Goal: Transaction & Acquisition: Purchase product/service

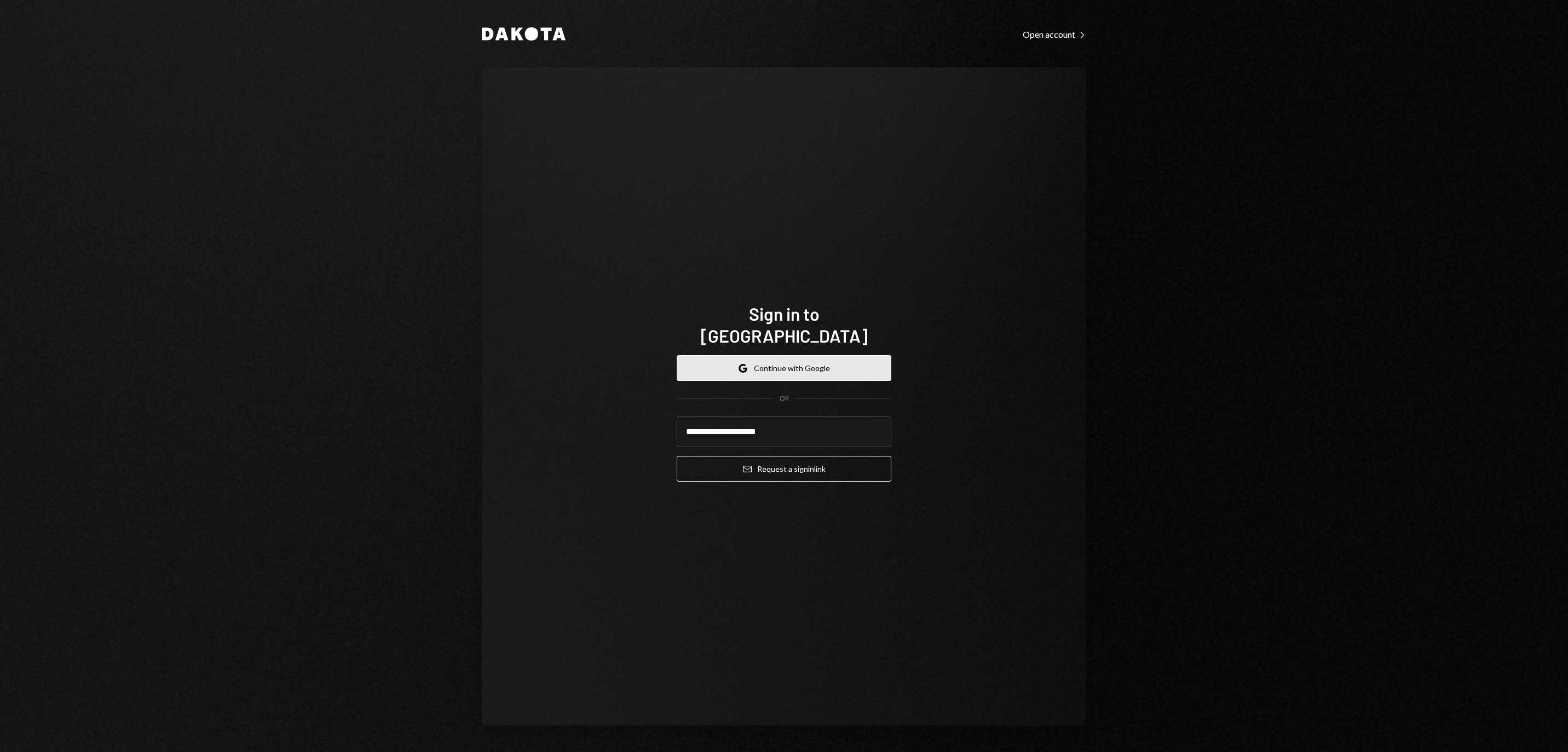
type input "**********"
click at [784, 462] on button "Email Request a sign in link" at bounding box center [784, 468] width 215 height 26
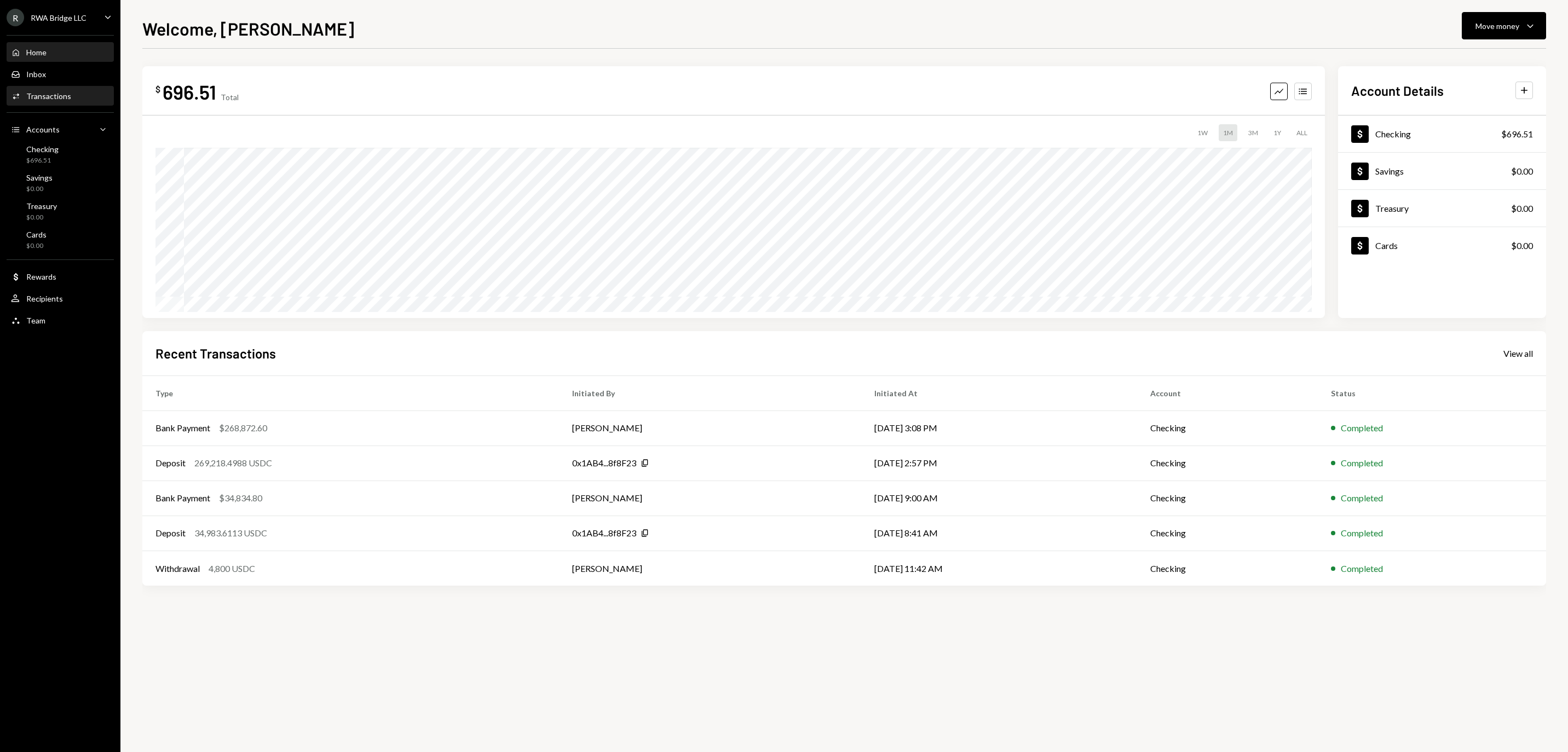
click at [71, 100] on div "Transactions" at bounding box center [49, 96] width 45 height 9
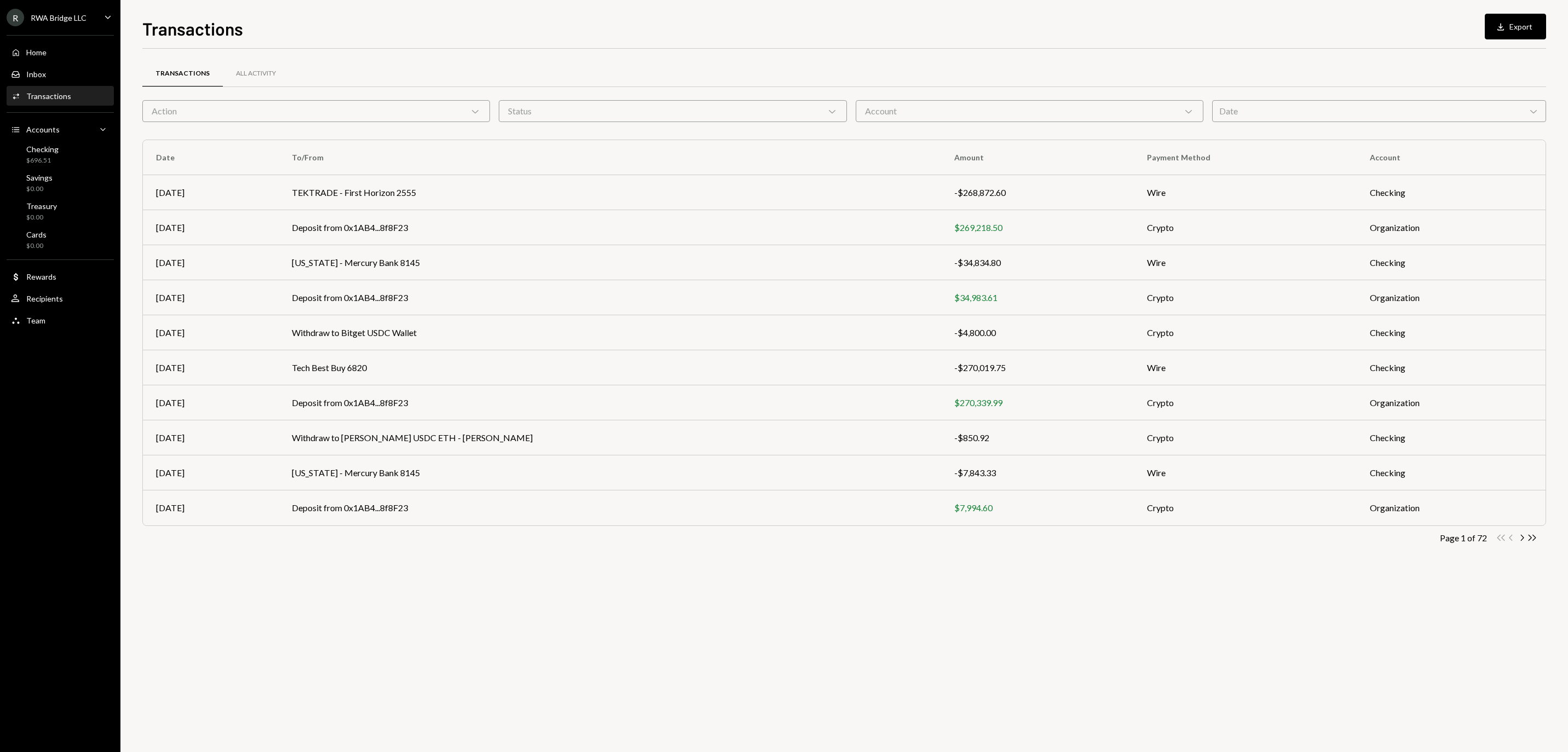
click at [391, 117] on div "Action Chevron Down" at bounding box center [316, 111] width 348 height 22
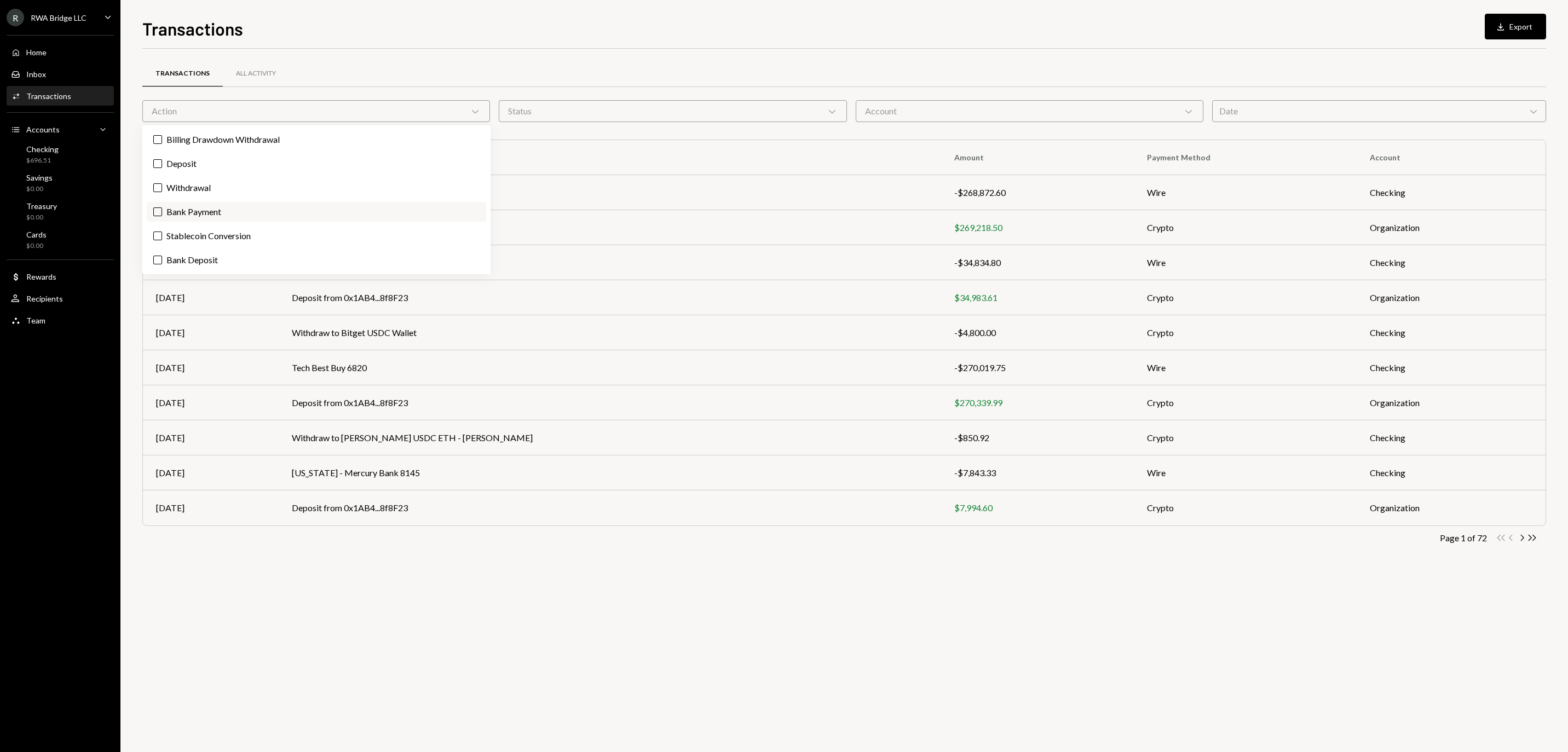
click at [323, 221] on label "Bank Payment" at bounding box center [317, 212] width 340 height 19
click at [162, 216] on button "Bank Payment" at bounding box center [158, 212] width 9 height 9
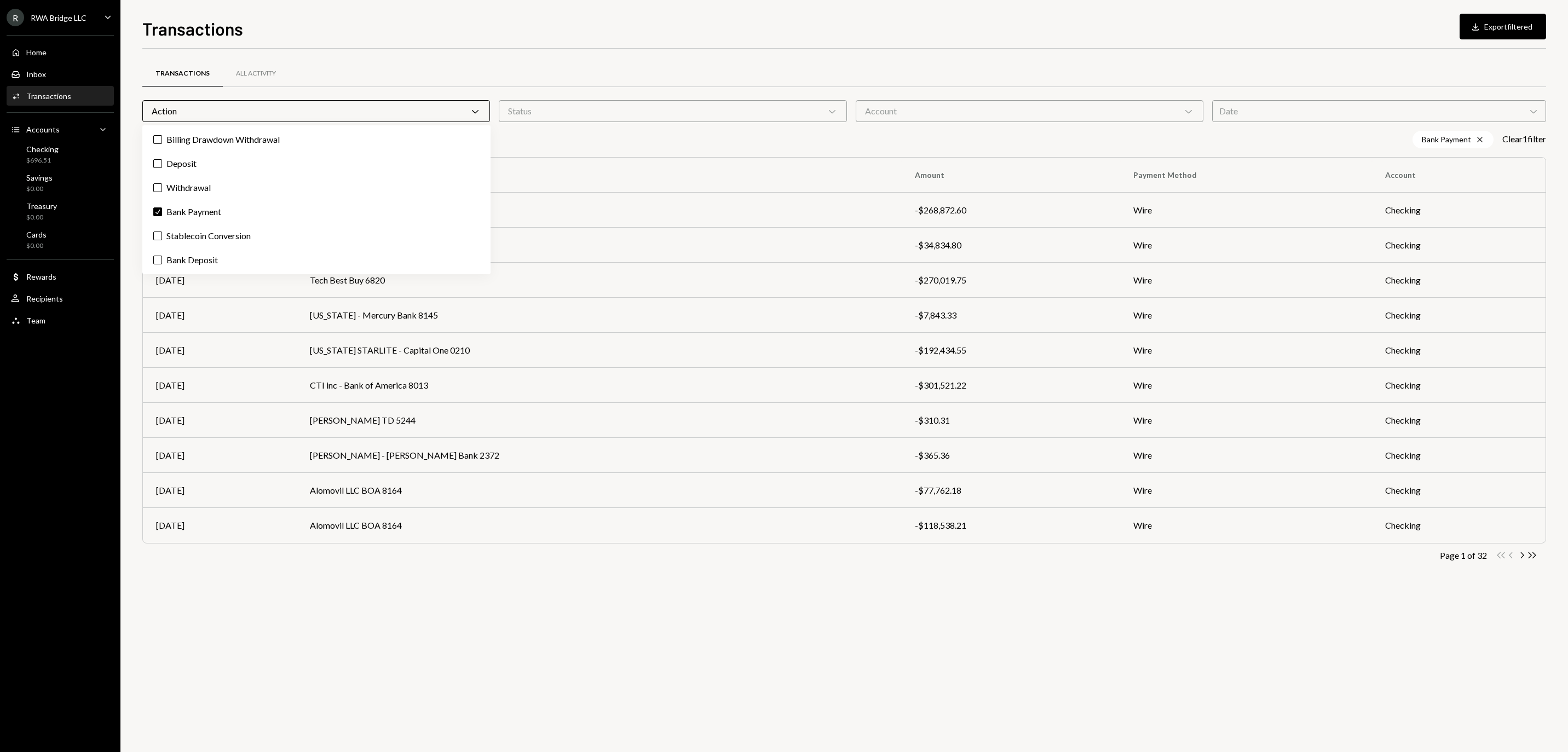
click at [690, 151] on div "Transactions All Activity Action Chevron Down Status Chevron Down Account Chevr…" at bounding box center [844, 327] width 1404 height 523
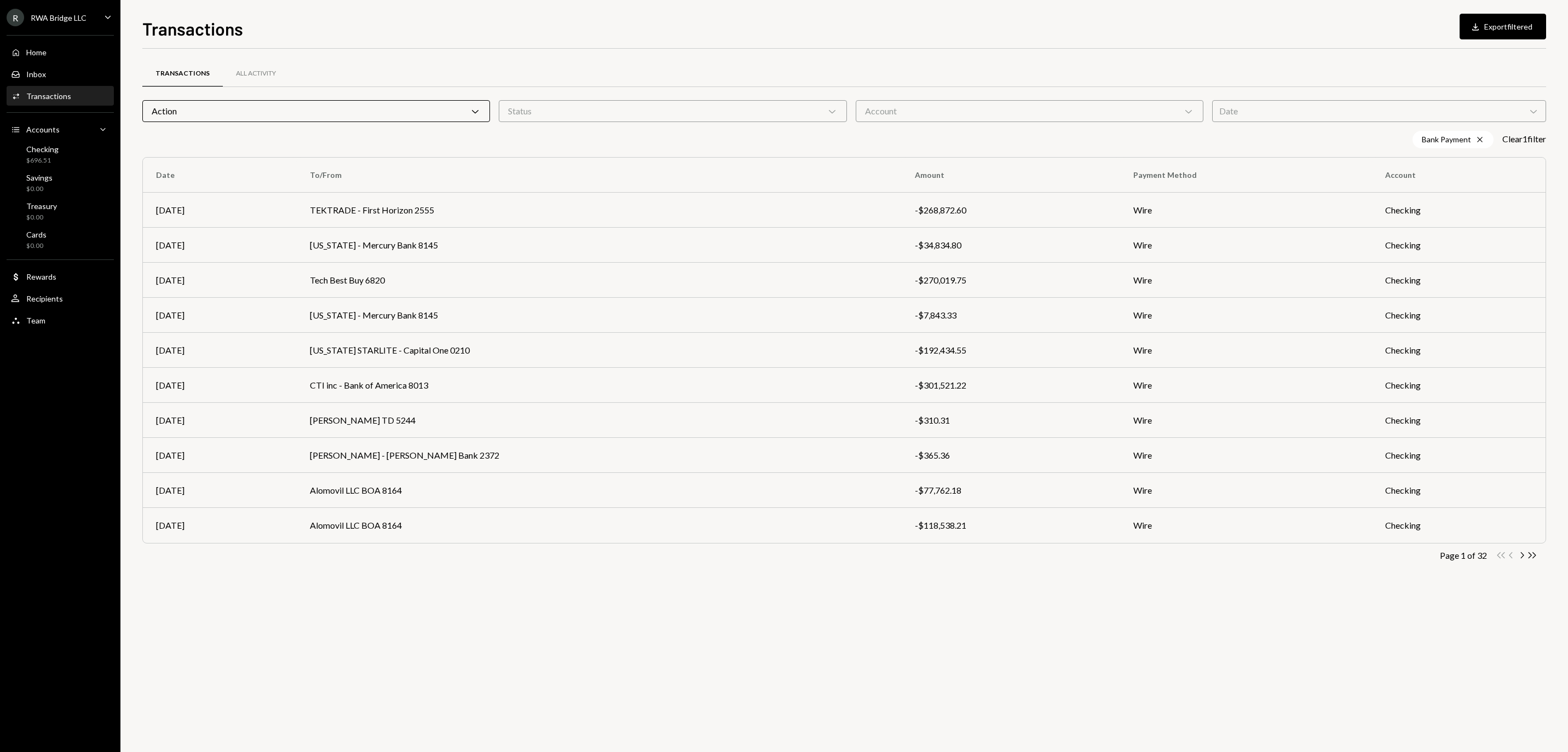
click at [471, 106] on icon "Chevron Down" at bounding box center [475, 111] width 11 height 11
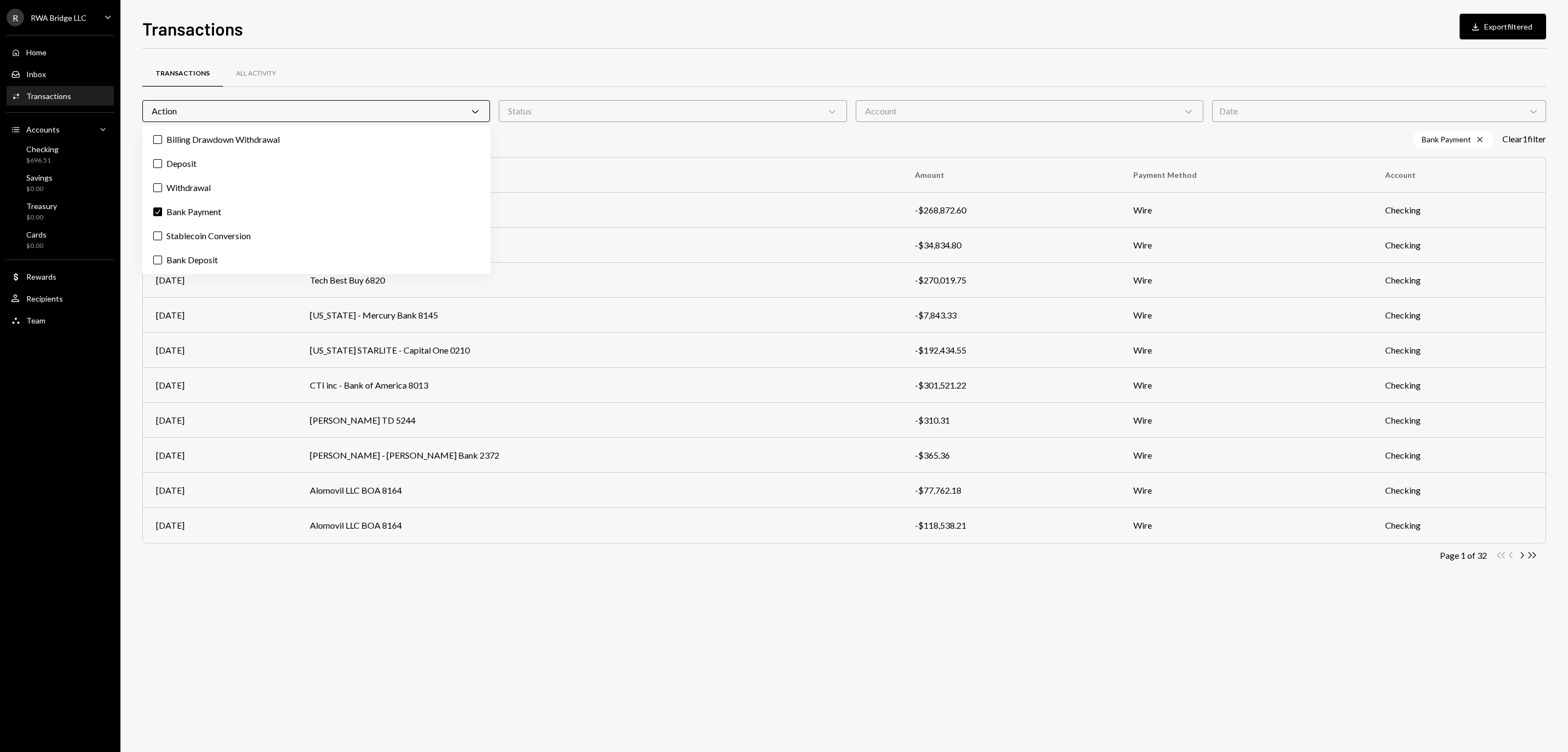
click at [471, 106] on icon "Chevron Down" at bounding box center [475, 111] width 11 height 11
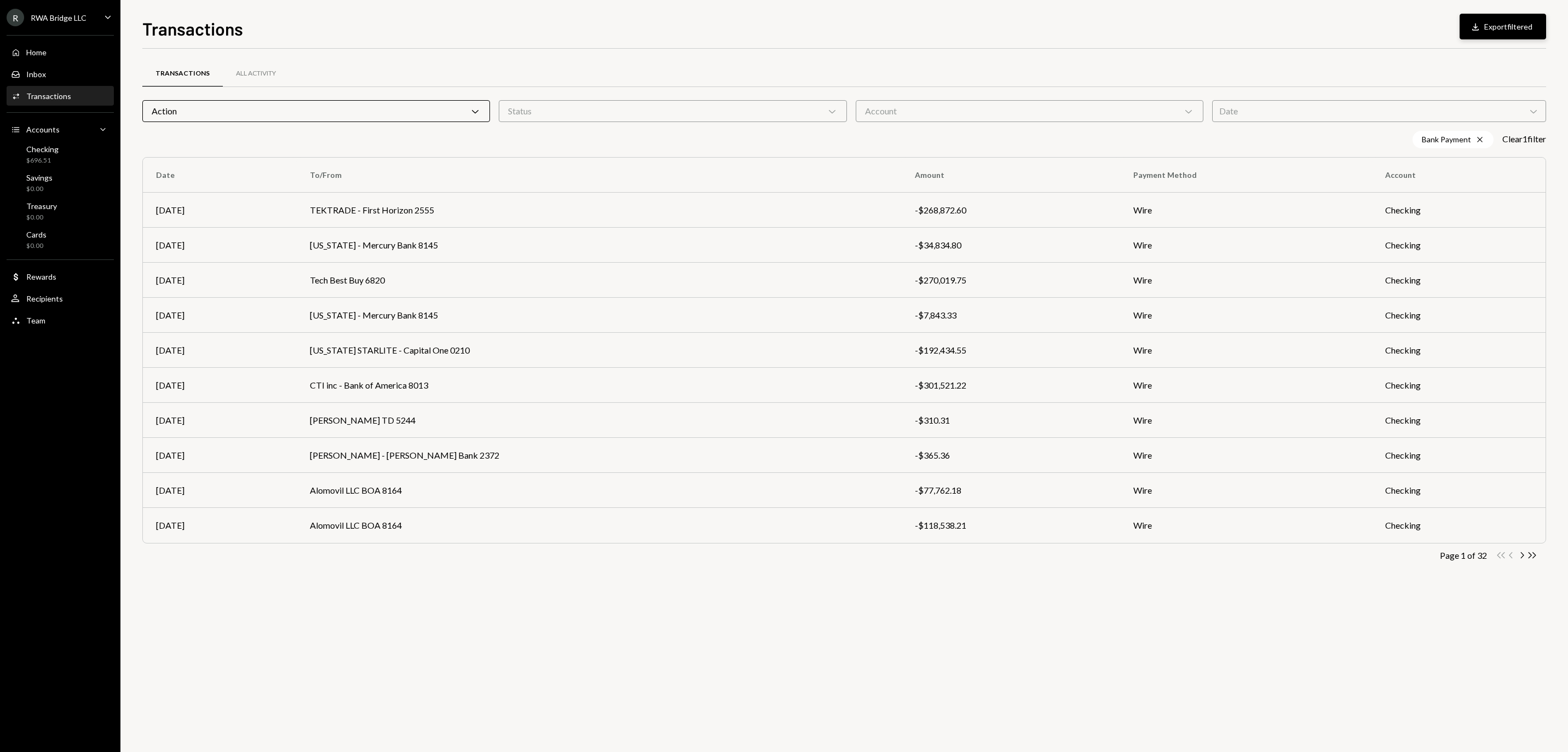
click at [1489, 29] on button "Download Export filtered" at bounding box center [1503, 26] width 86 height 26
click at [392, 111] on div "Action Chevron Down" at bounding box center [316, 111] width 348 height 22
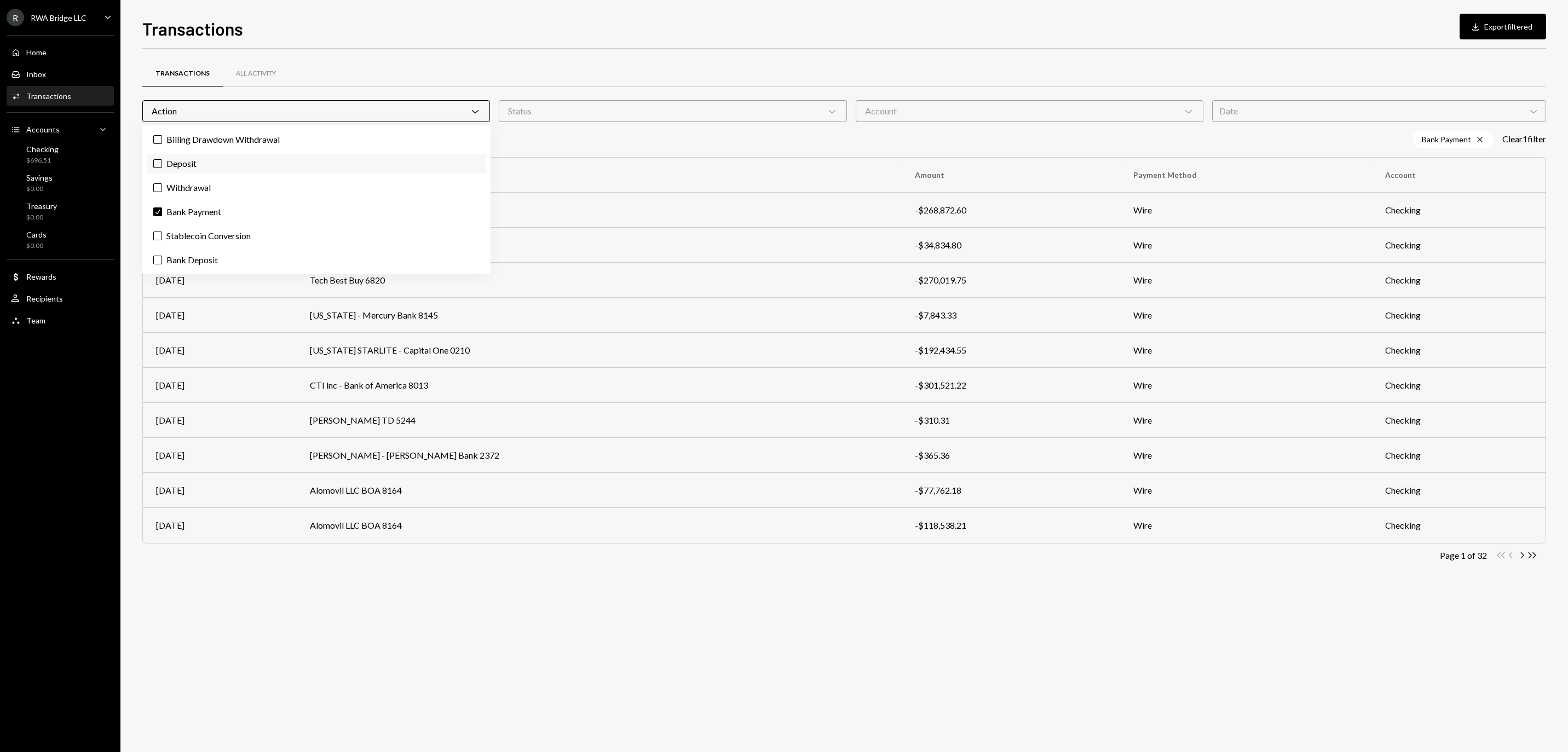
click at [362, 167] on label "Deposit" at bounding box center [317, 164] width 340 height 19
click at [162, 167] on button "Deposit" at bounding box center [158, 164] width 9 height 9
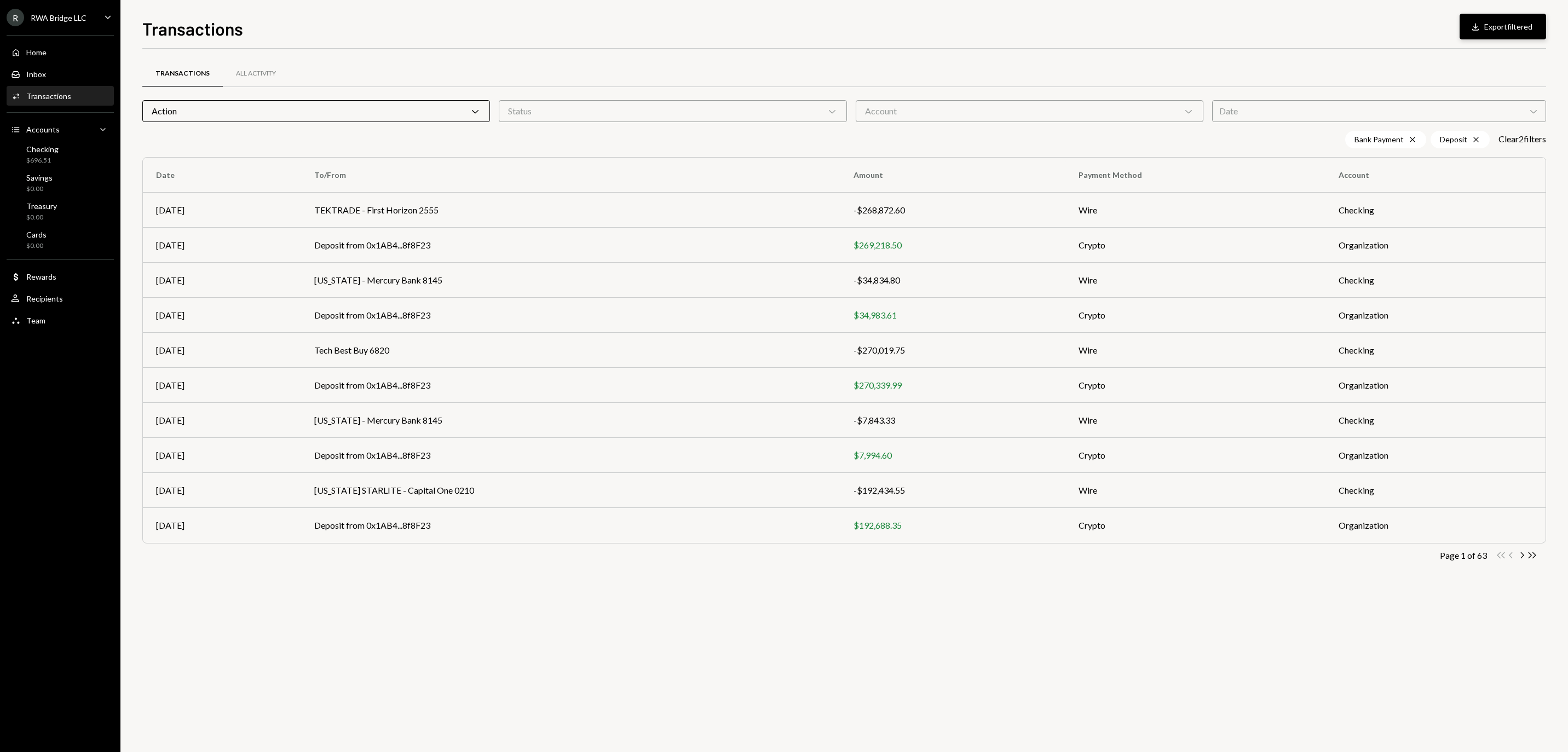
click at [1489, 32] on button "Download Export filtered" at bounding box center [1503, 26] width 86 height 26
click at [357, 107] on div "Action Chevron Down" at bounding box center [316, 111] width 348 height 22
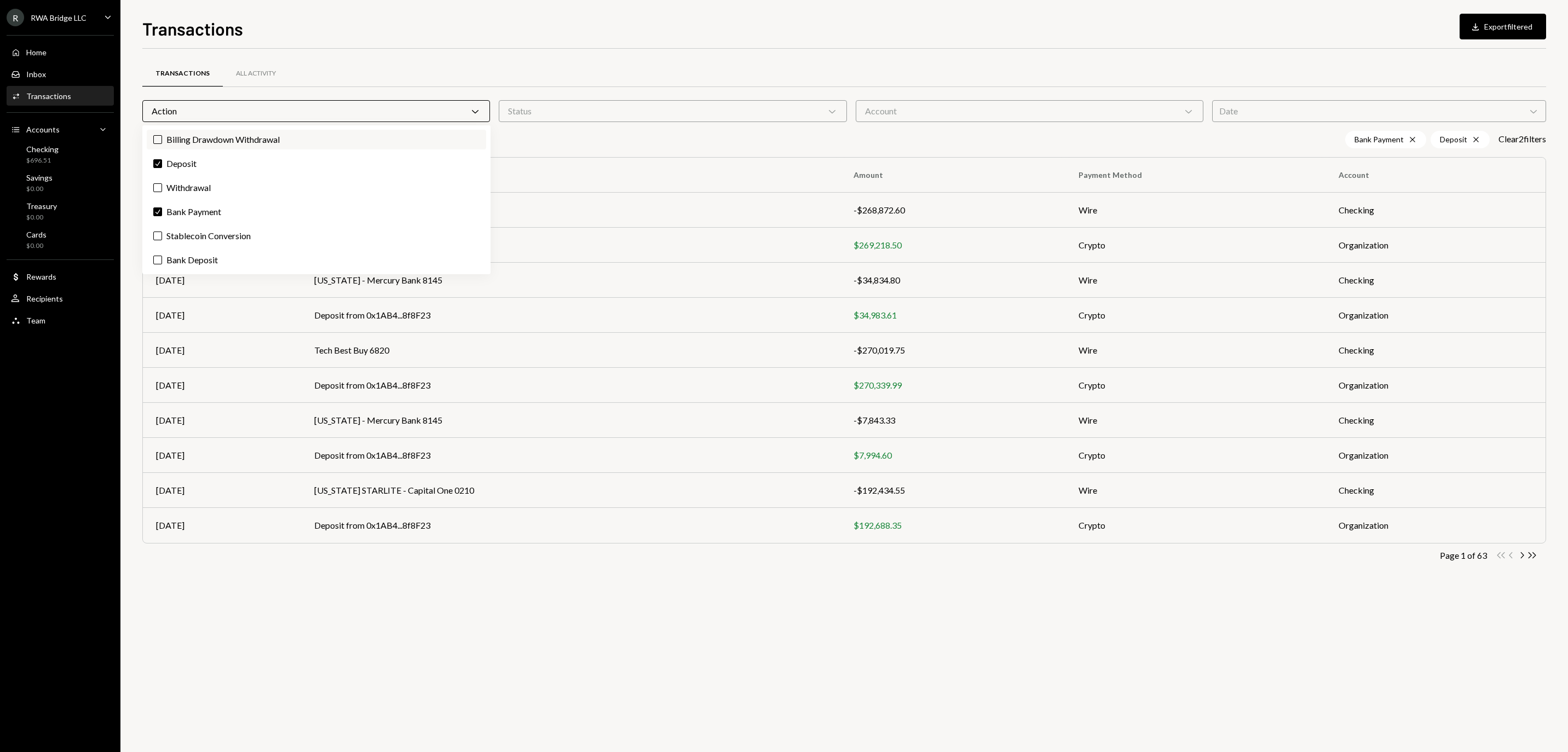
click at [340, 144] on label "Billing Drawdown Withdrawal" at bounding box center [317, 139] width 340 height 19
click at [162, 144] on button "Billing Drawdown Withdrawal" at bounding box center [158, 139] width 9 height 9
click at [607, 49] on div "Transactions All Activity Action Chevron Down Status Chevron Down Account Chevr…" at bounding box center [844, 319] width 1404 height 540
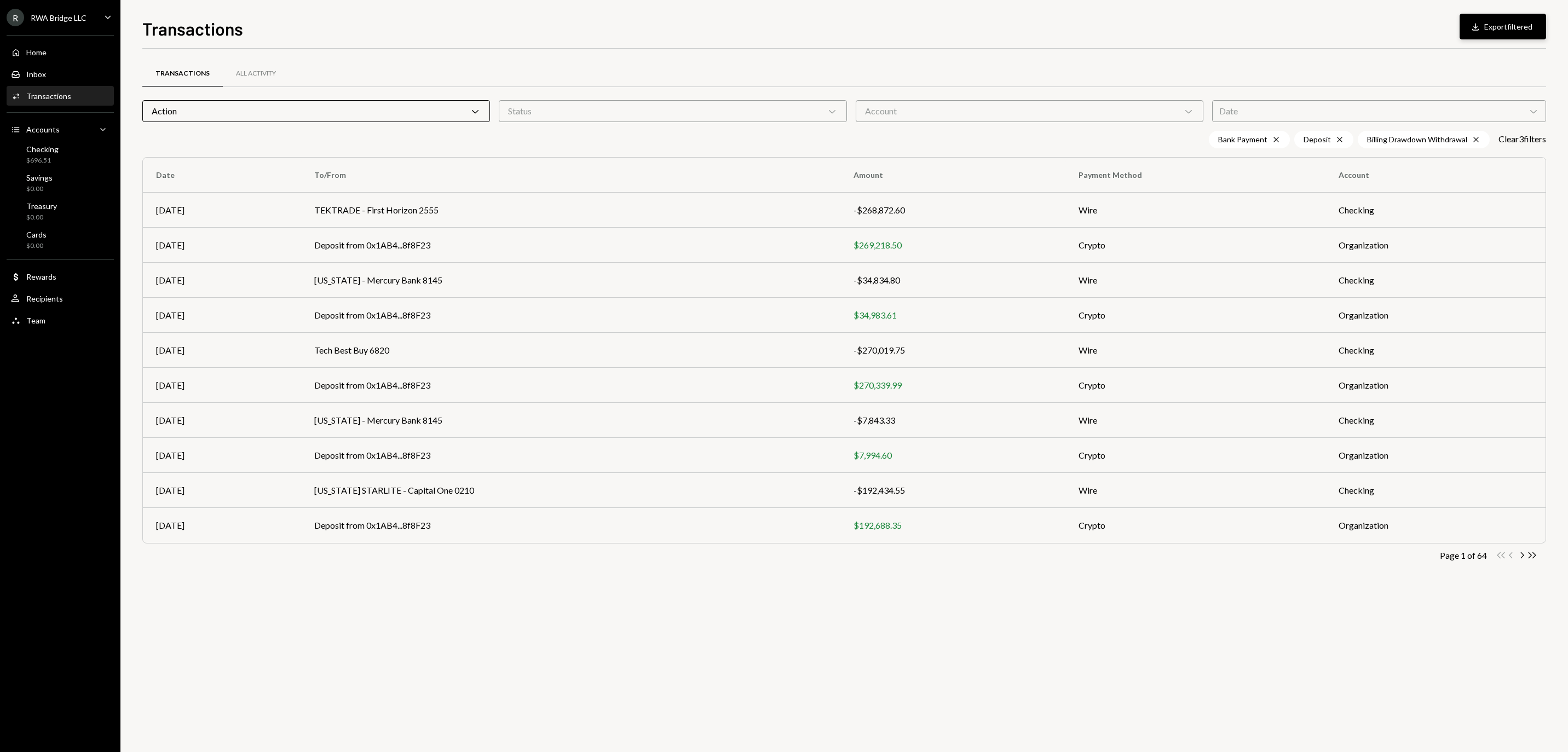
click at [1464, 34] on button "Download Export filtered" at bounding box center [1503, 26] width 86 height 26
click at [79, 57] on div "Home Home" at bounding box center [60, 52] width 99 height 10
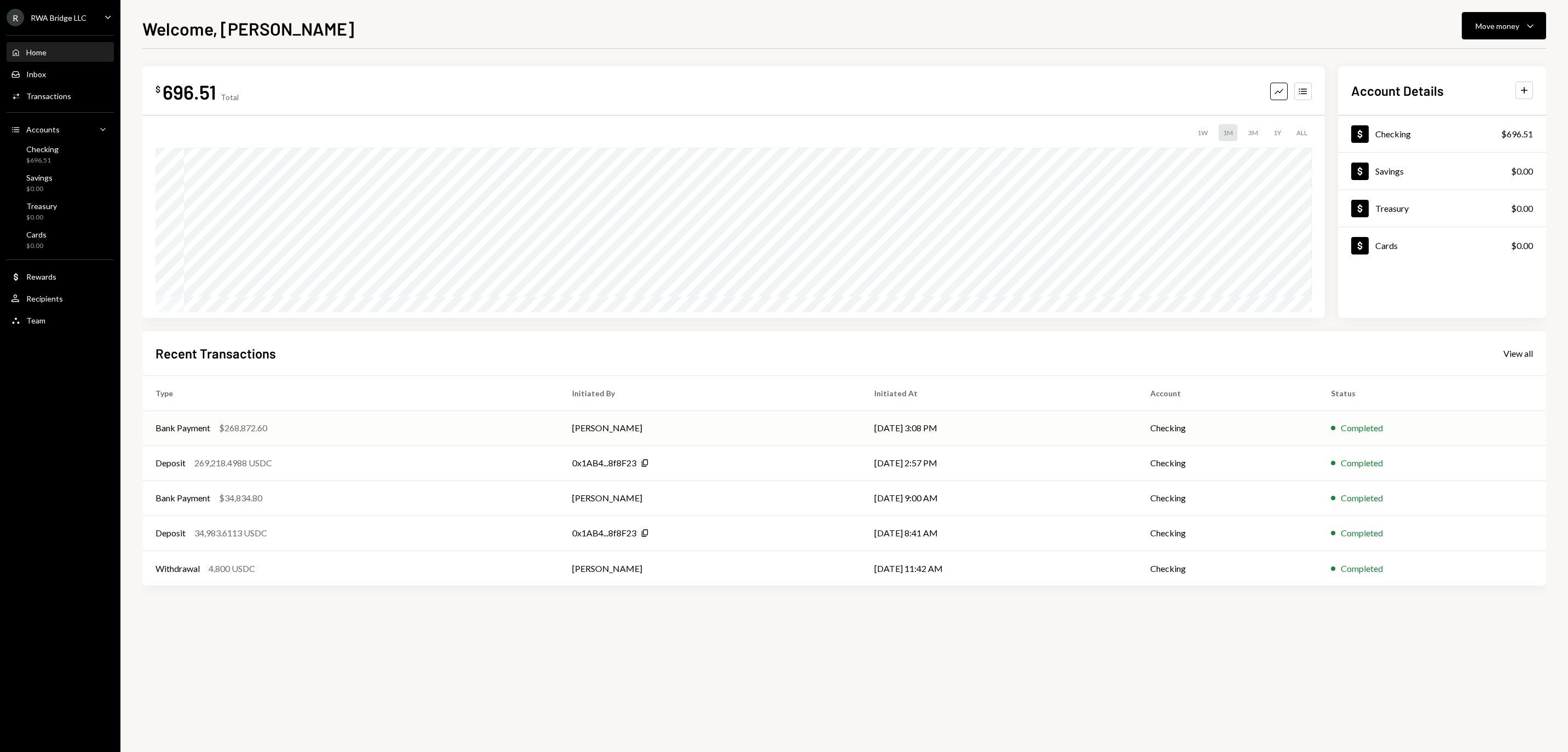
click at [947, 422] on td "[DATE] 3:08 PM" at bounding box center [999, 428] width 276 height 35
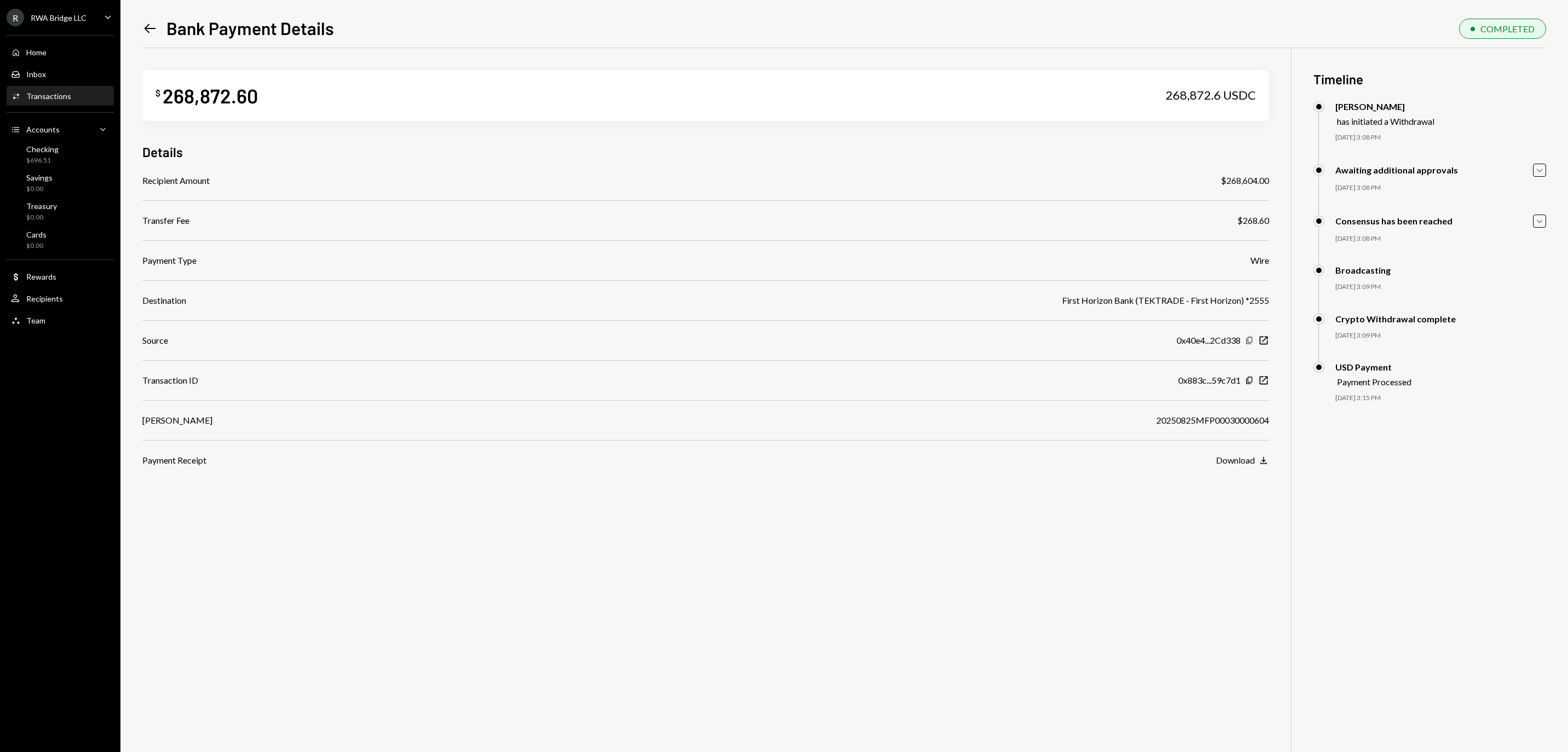
click at [1247, 343] on icon "Copy" at bounding box center [1249, 340] width 9 height 9
click at [74, 54] on div "Home Home" at bounding box center [60, 52] width 99 height 10
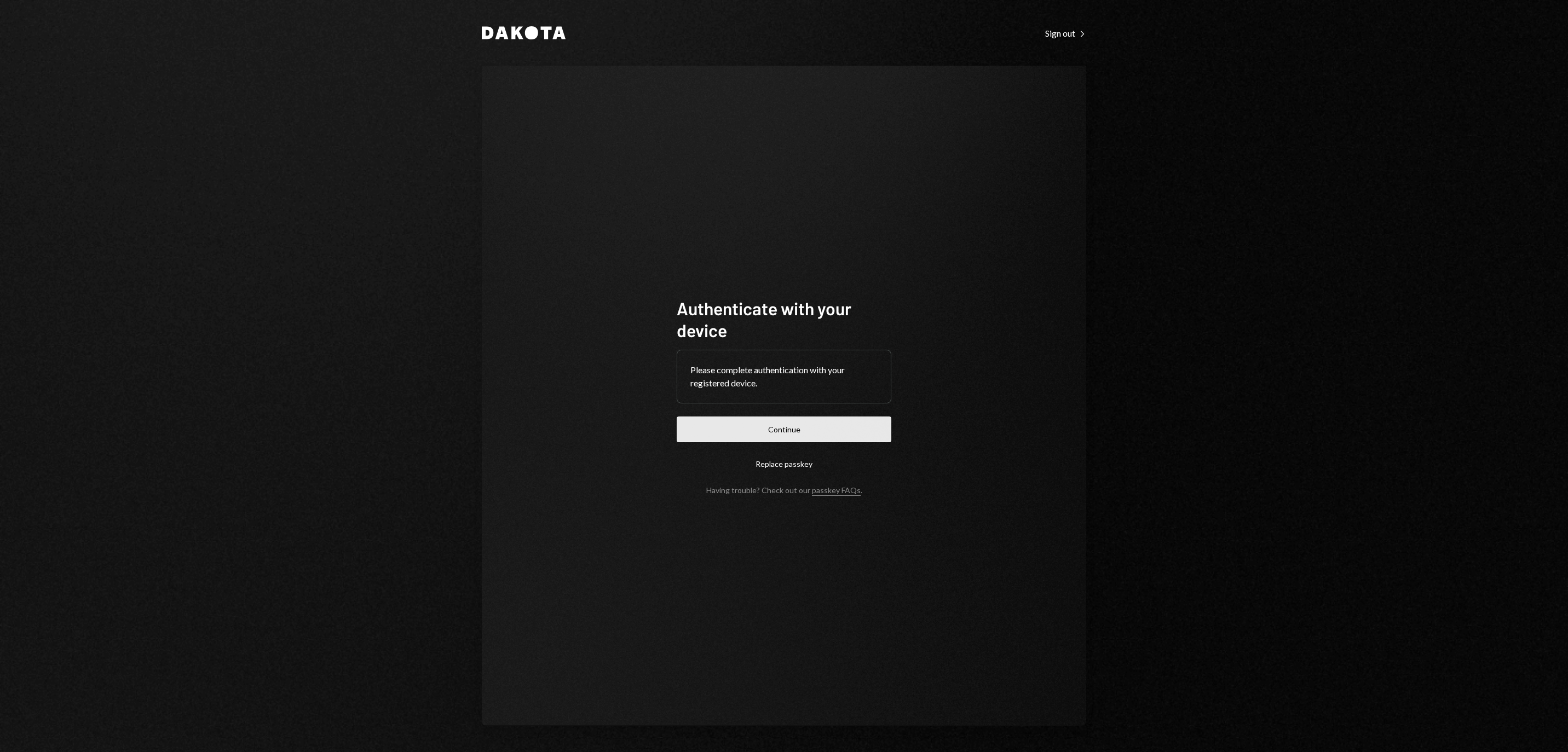
click at [842, 433] on button "Continue" at bounding box center [784, 429] width 215 height 26
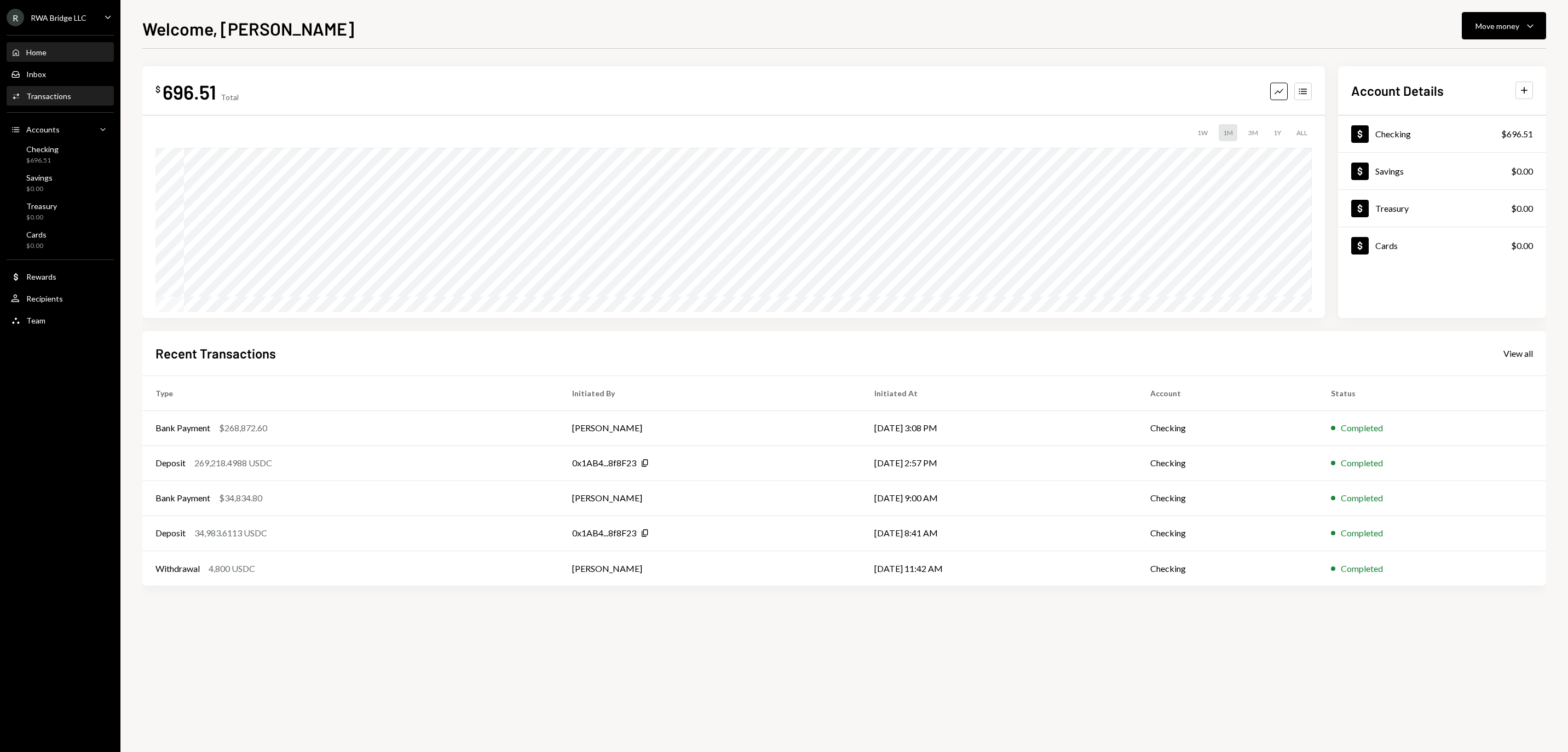
click at [71, 100] on div "Transactions" at bounding box center [49, 96] width 45 height 9
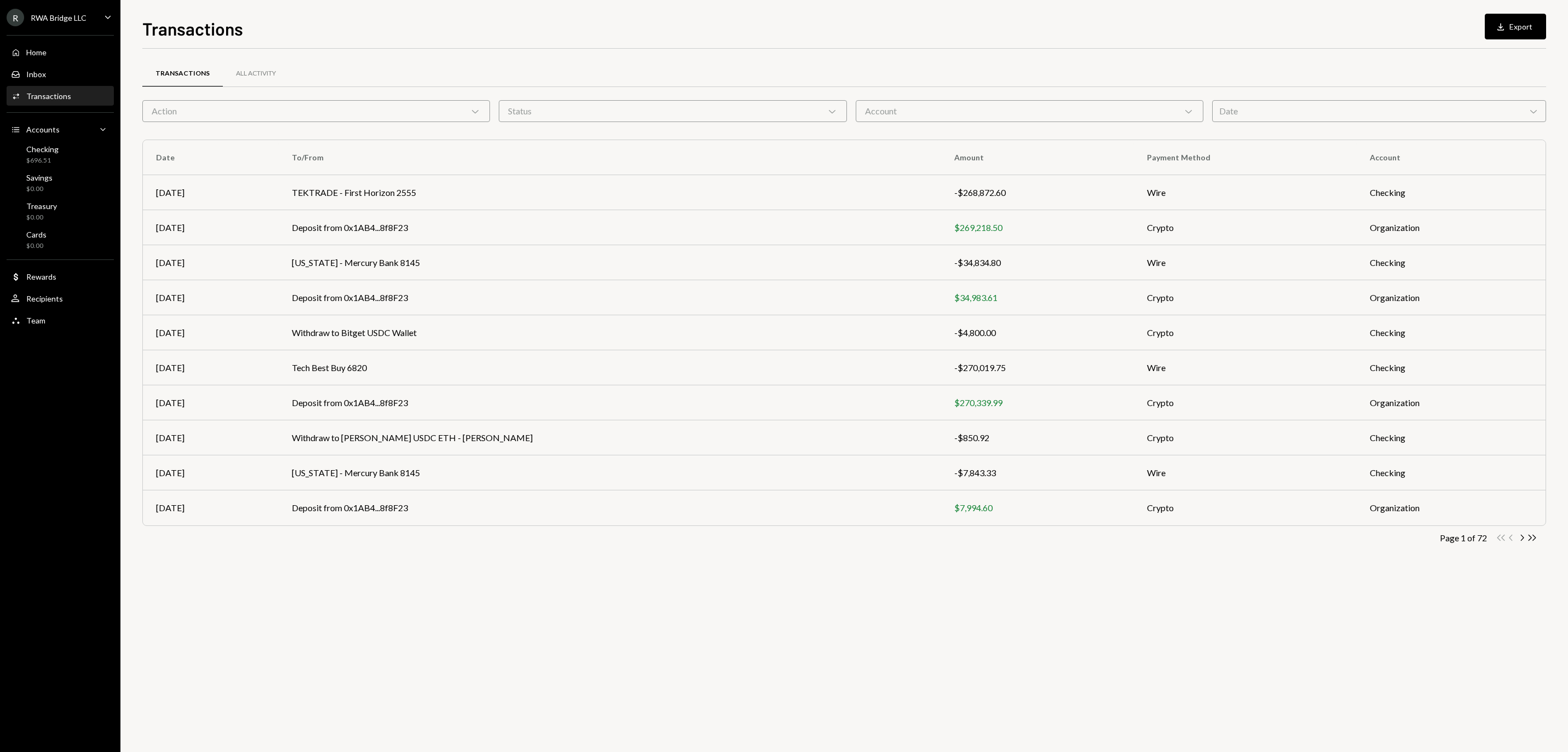
click at [310, 111] on div "Action Chevron Down" at bounding box center [316, 111] width 348 height 22
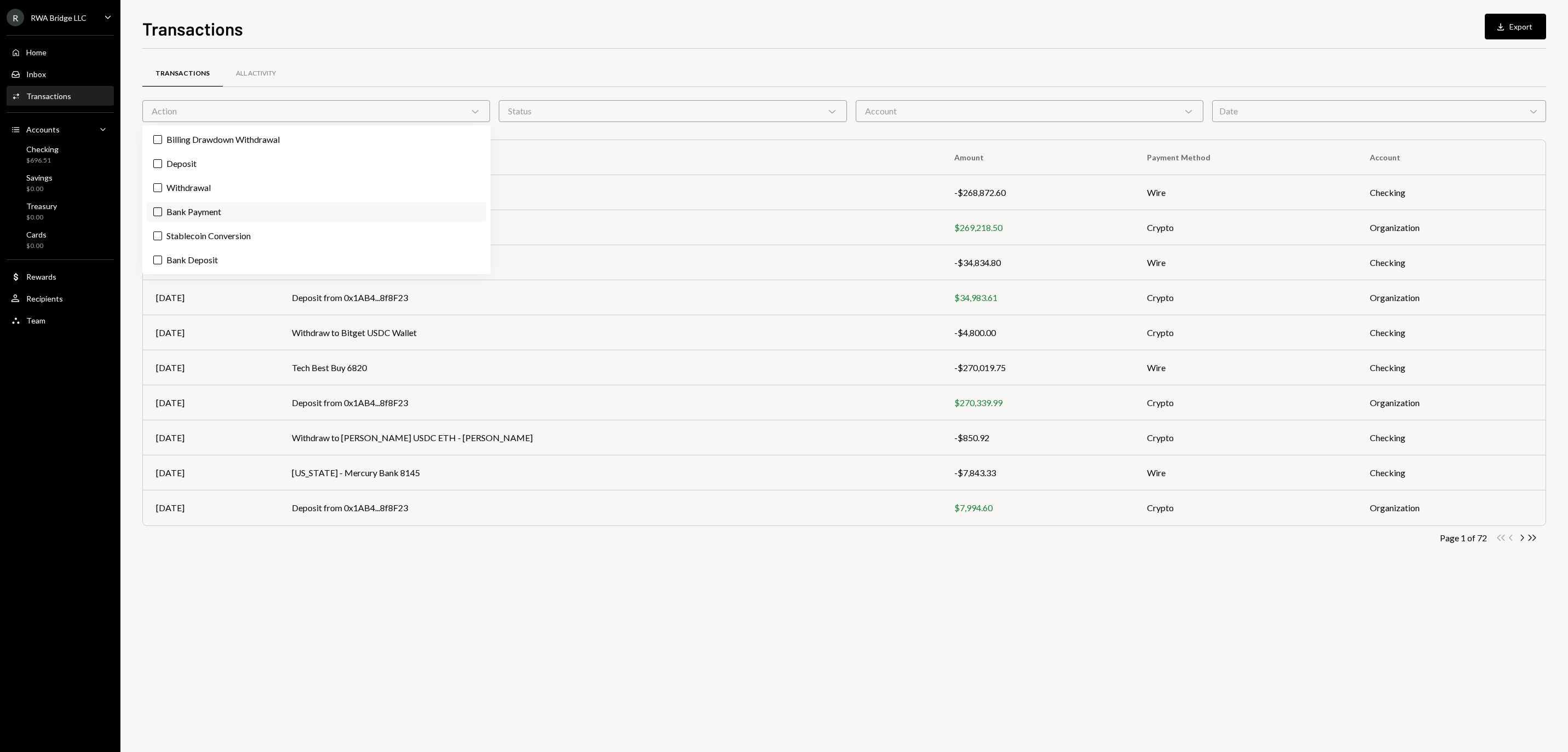
click at [281, 212] on label "Bank Payment" at bounding box center [317, 212] width 340 height 19
click at [162, 212] on button "Bank Payment" at bounding box center [158, 212] width 9 height 9
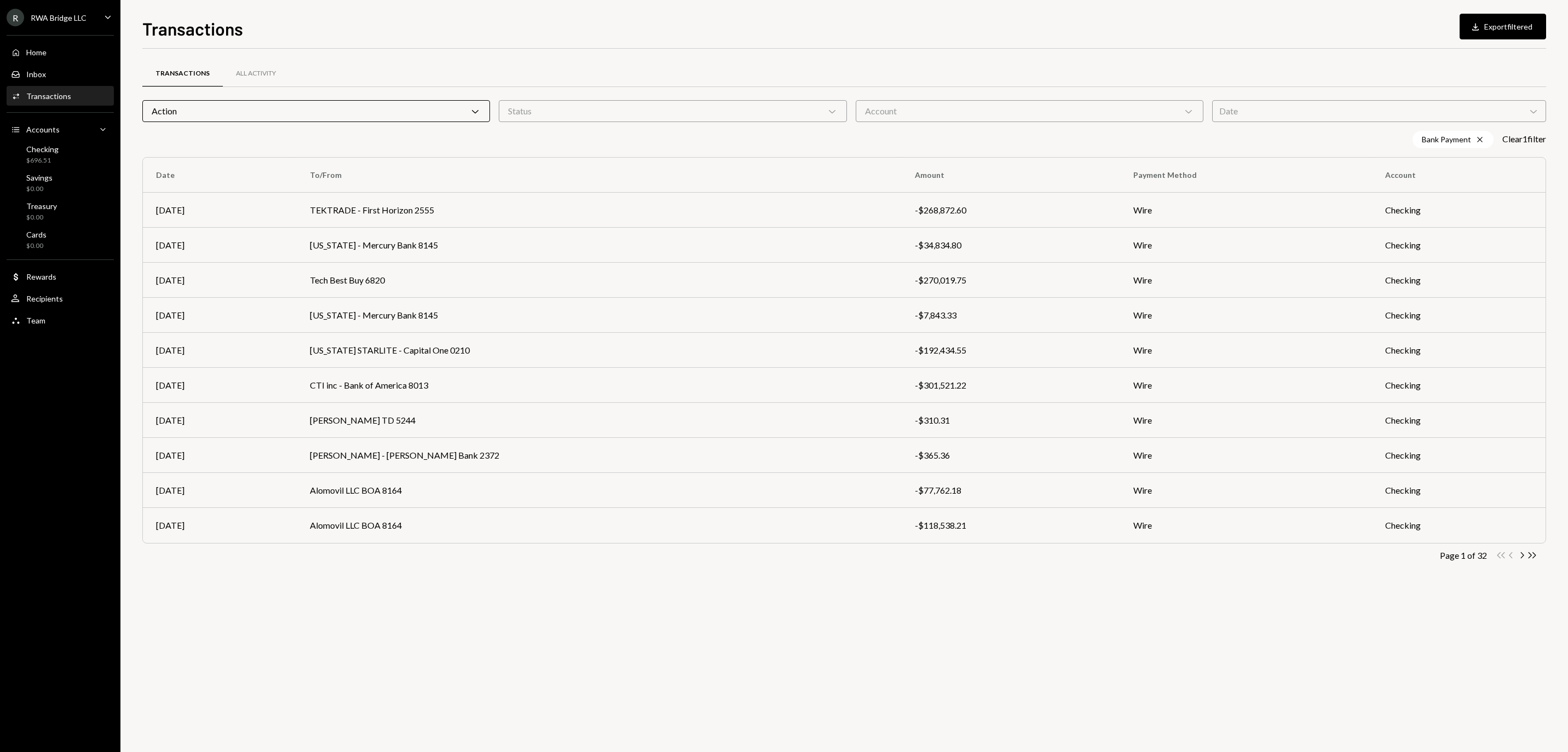
click at [634, 58] on div "Transactions All Activity Action Chevron Down Status Chevron Down Account Chevr…" at bounding box center [844, 319] width 1404 height 540
click at [74, 57] on div "Home Home" at bounding box center [60, 52] width 99 height 10
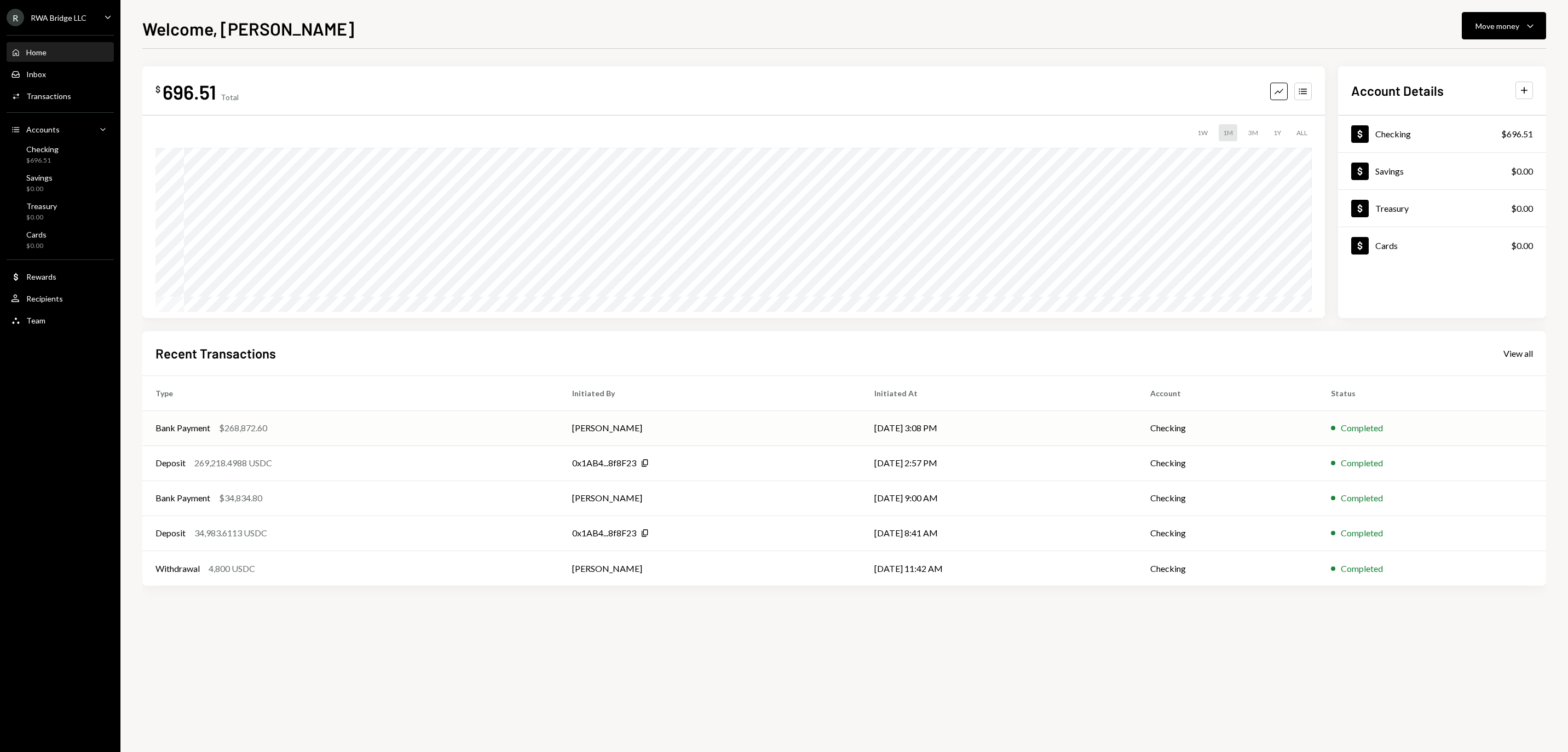
click at [1025, 422] on td "[DATE] 3:08 PM" at bounding box center [999, 428] width 276 height 35
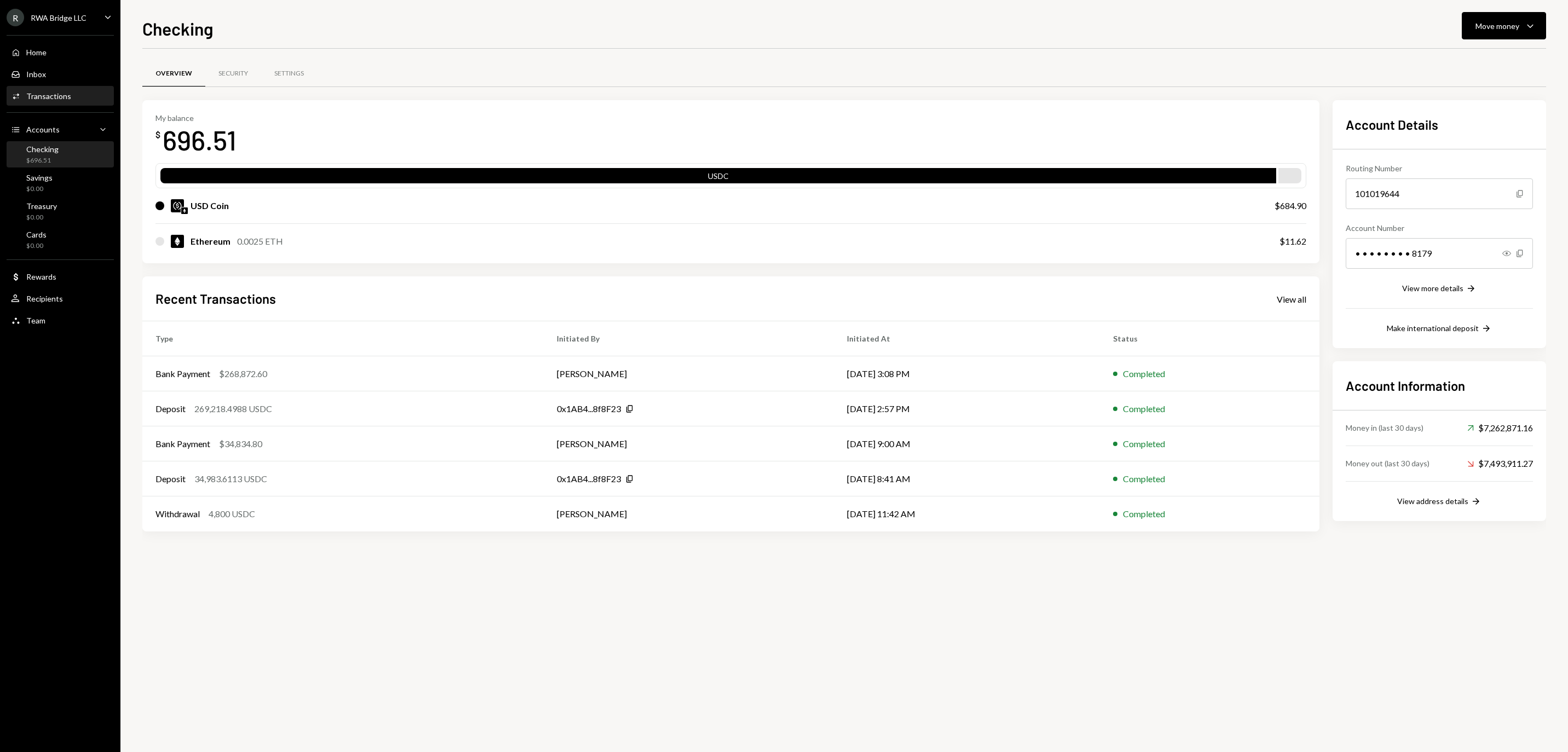
click at [88, 101] on div "Activities Transactions" at bounding box center [60, 96] width 99 height 10
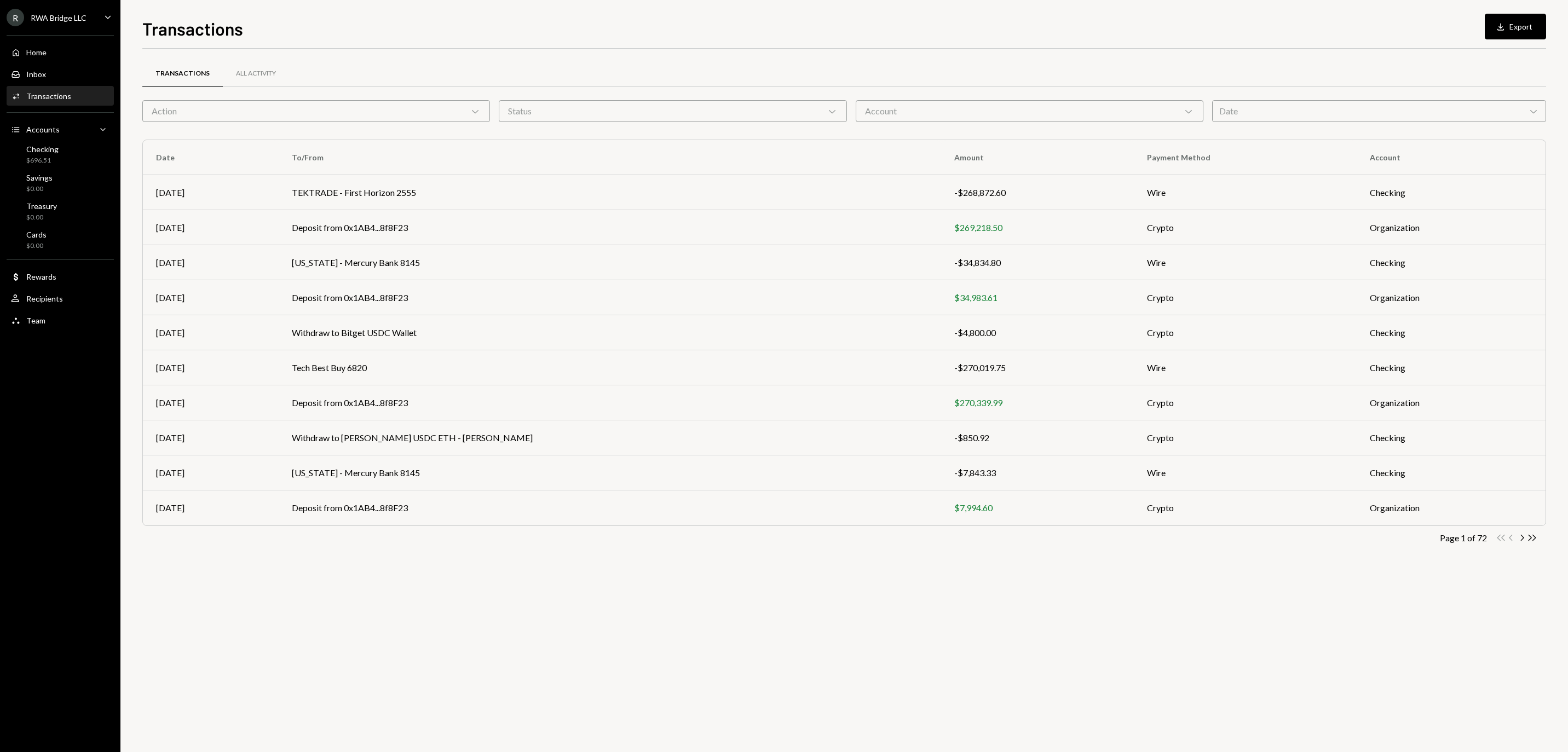
click at [288, 115] on div "Action Chevron Down" at bounding box center [316, 111] width 348 height 22
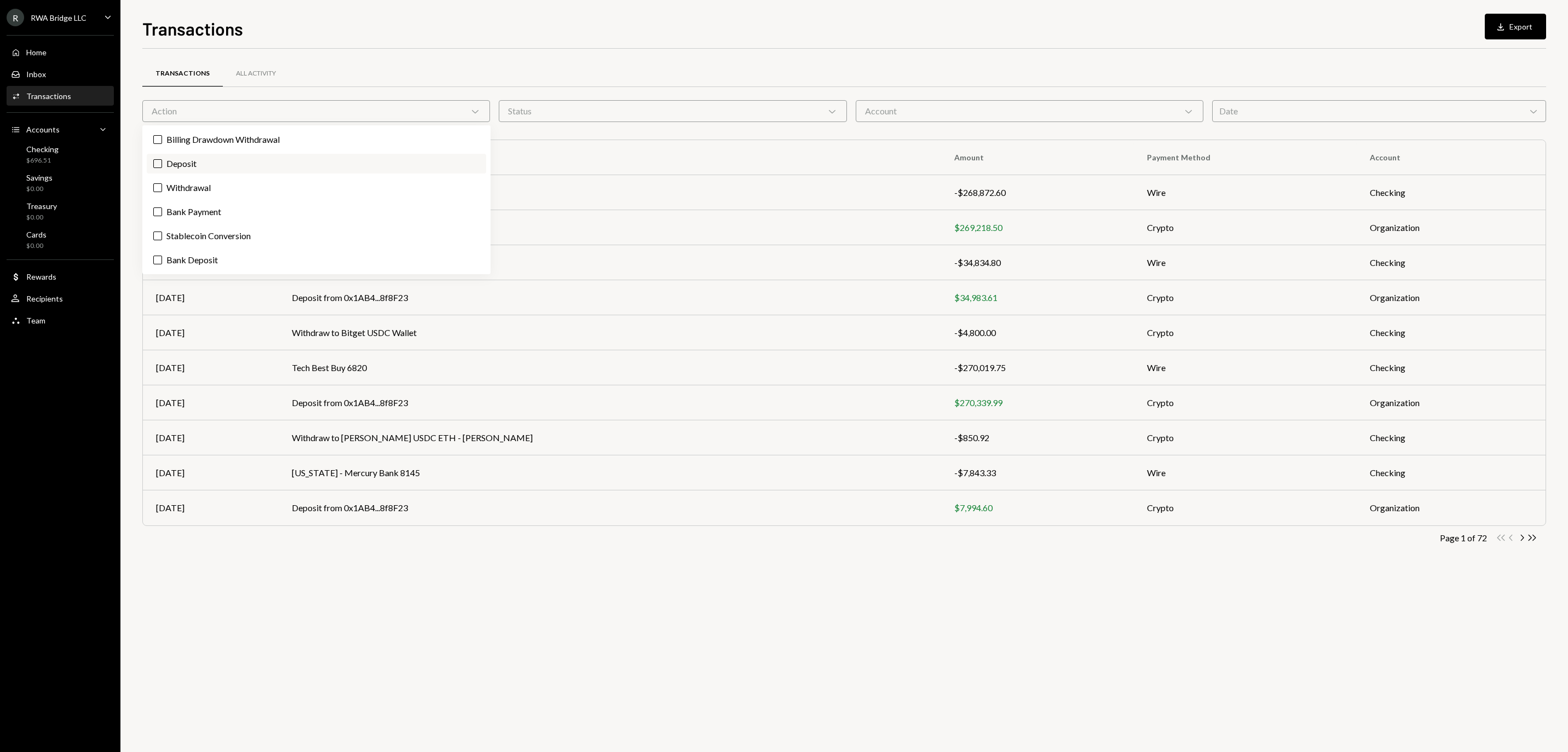
click at [263, 165] on label "Deposit" at bounding box center [317, 164] width 340 height 19
click at [162, 165] on button "Deposit" at bounding box center [158, 164] width 9 height 9
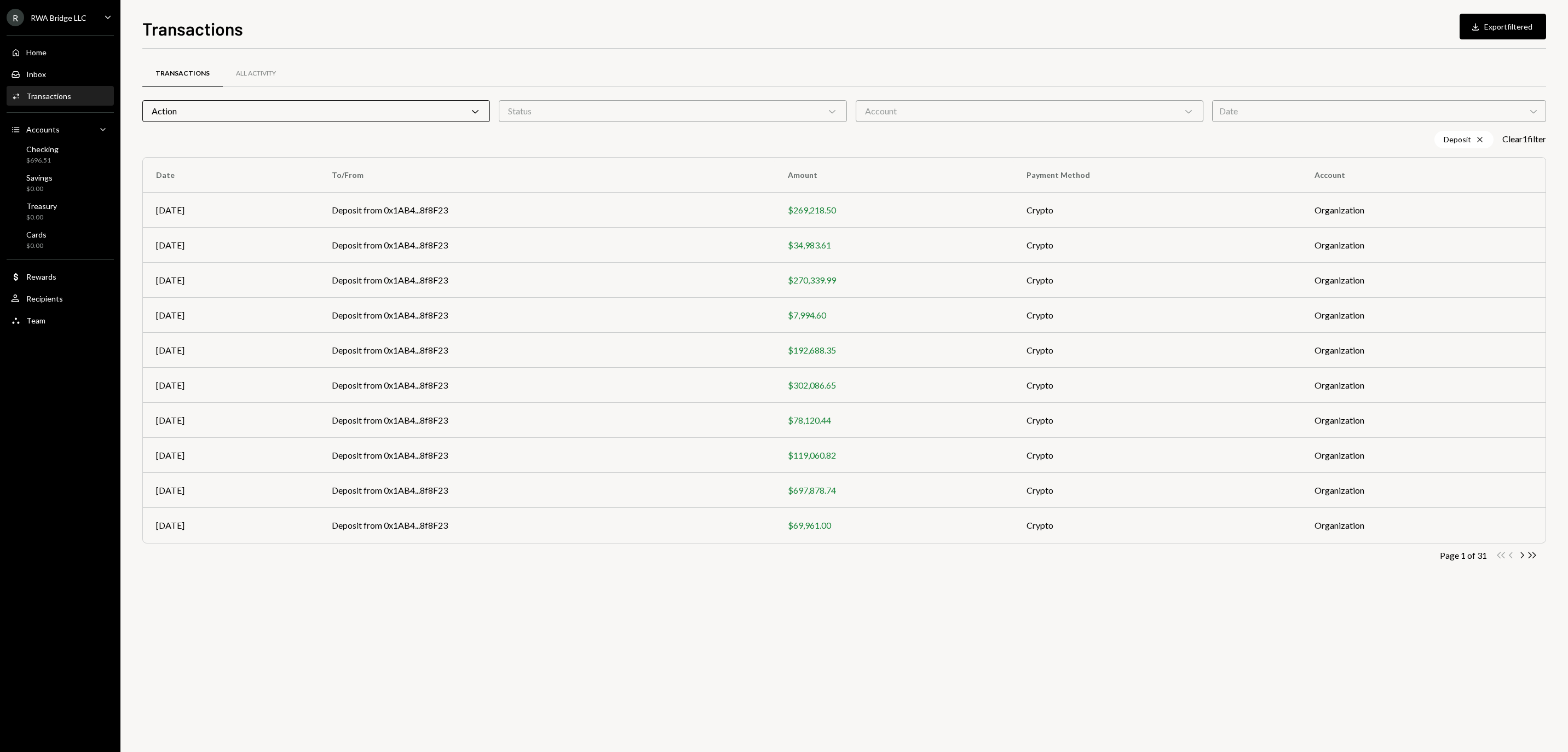
click at [584, 637] on div "Transactions All Activity Action Chevron Down Status Chevron Down Account Chevr…" at bounding box center [844, 400] width 1404 height 703
click at [1521, 560] on icon "Chevron Right" at bounding box center [1521, 555] width 10 height 10
click at [699, 220] on td "Deposit from 0x1AB4...8f8F23" at bounding box center [548, 211] width 460 height 35
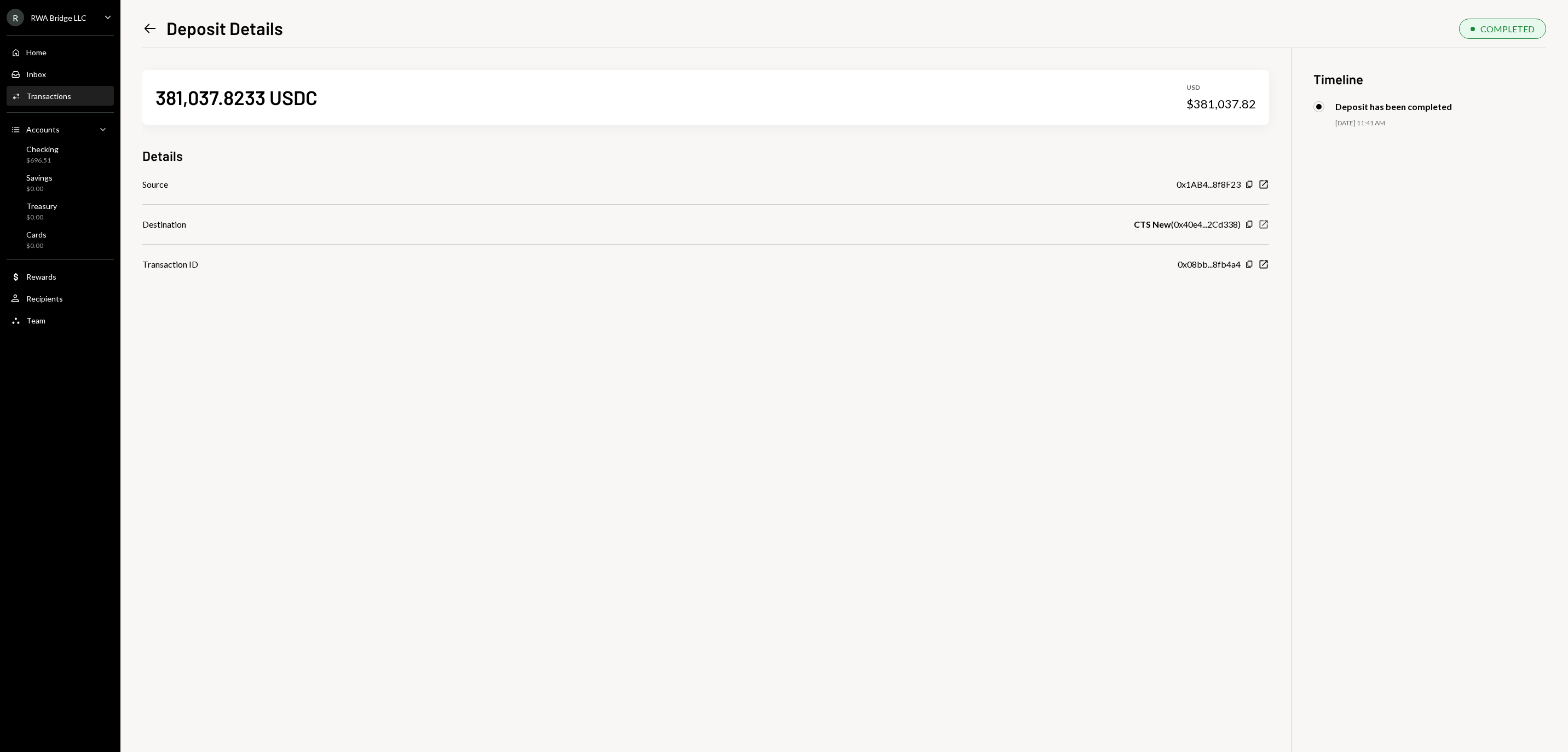
click at [1262, 229] on icon "New Window" at bounding box center [1264, 225] width 11 height 11
click at [1265, 190] on icon "New Window" at bounding box center [1264, 184] width 11 height 11
click at [83, 57] on div "Home Home" at bounding box center [60, 52] width 99 height 10
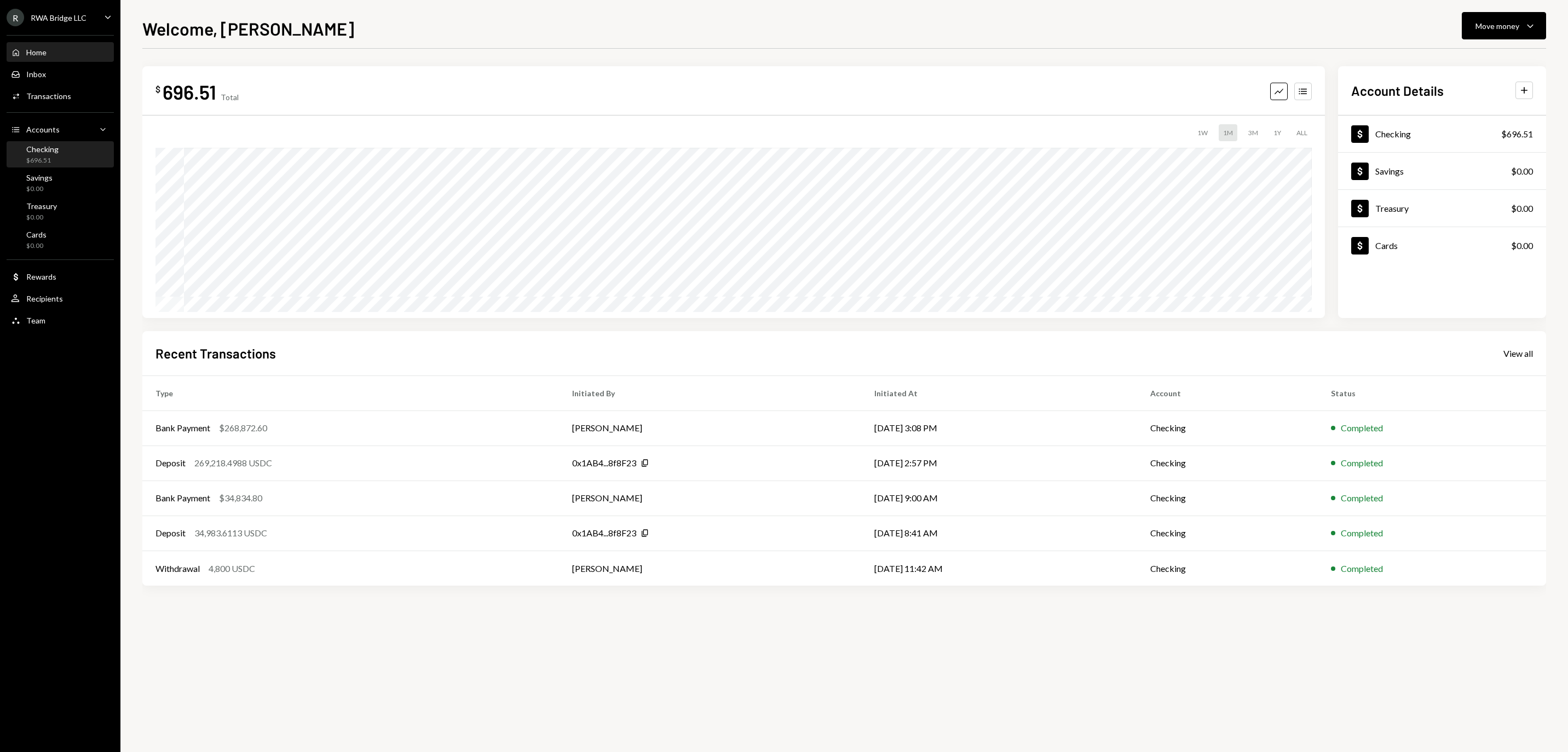
click at [55, 165] on div "$696.51" at bounding box center [42, 160] width 32 height 9
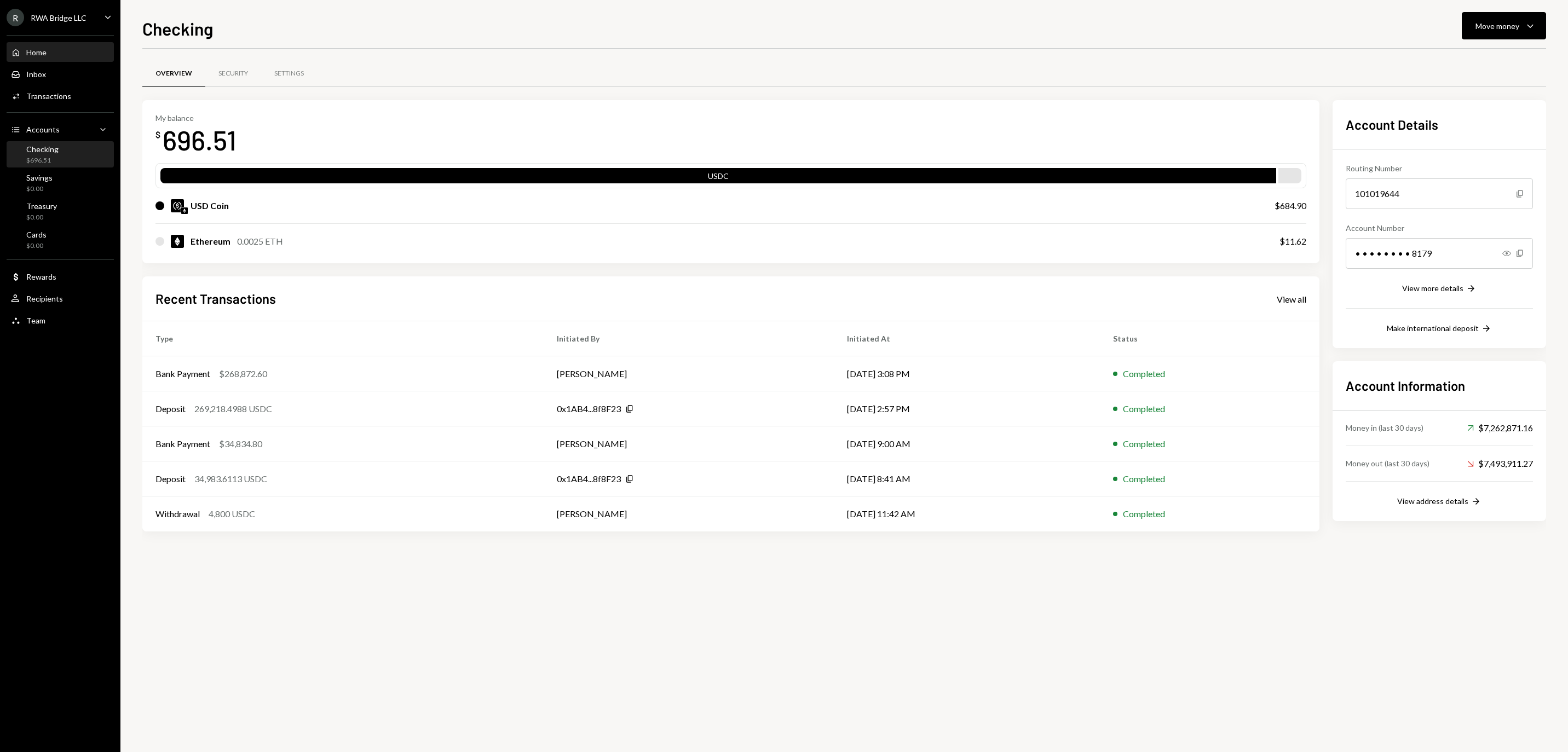
click at [63, 57] on div "Home Home" at bounding box center [60, 52] width 99 height 10
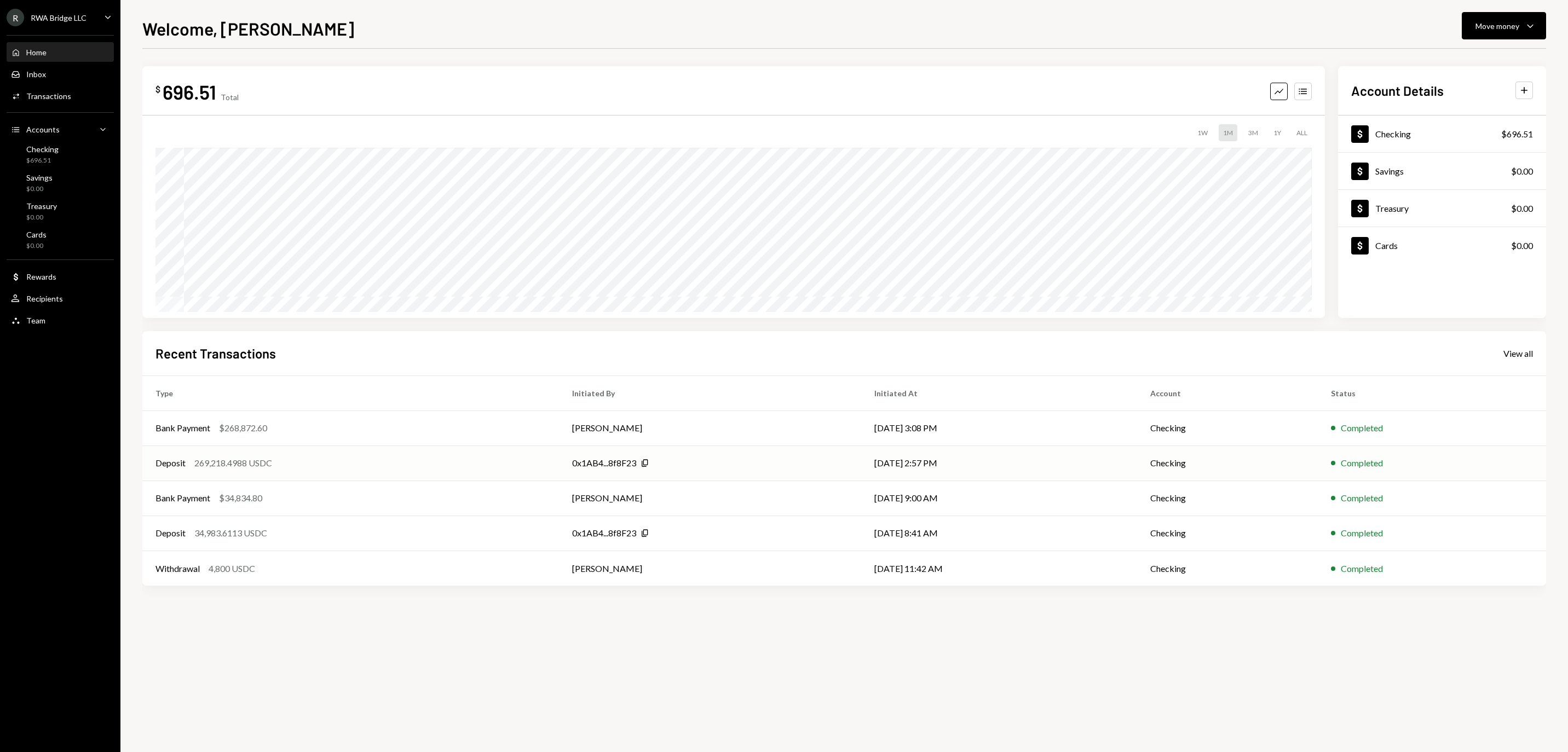
click at [750, 462] on div "0x1AB4...8f8F23 Copy" at bounding box center [710, 463] width 275 height 13
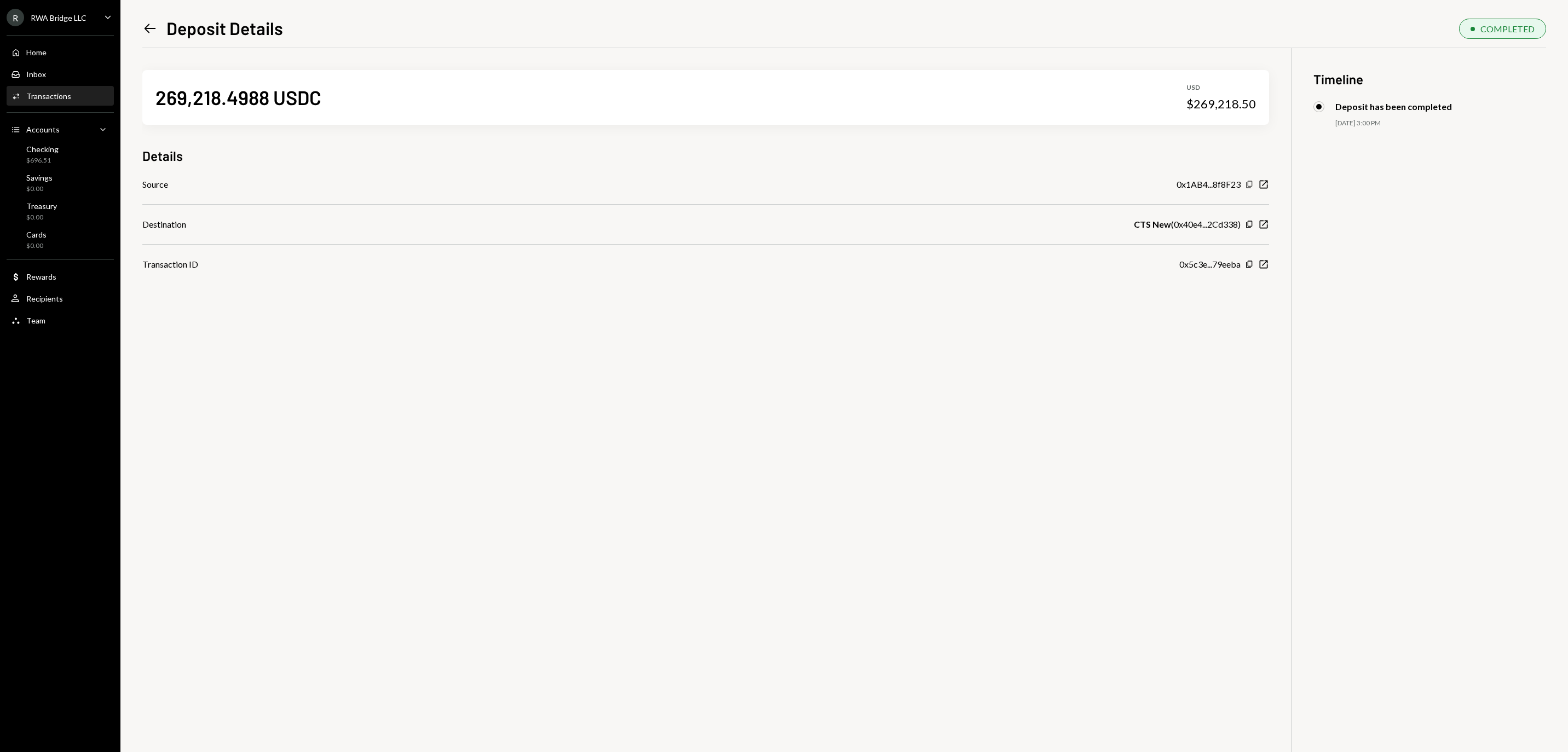
click at [1251, 188] on icon "button" at bounding box center [1249, 184] width 6 height 7
click at [59, 55] on div "Home Home" at bounding box center [60, 52] width 99 height 10
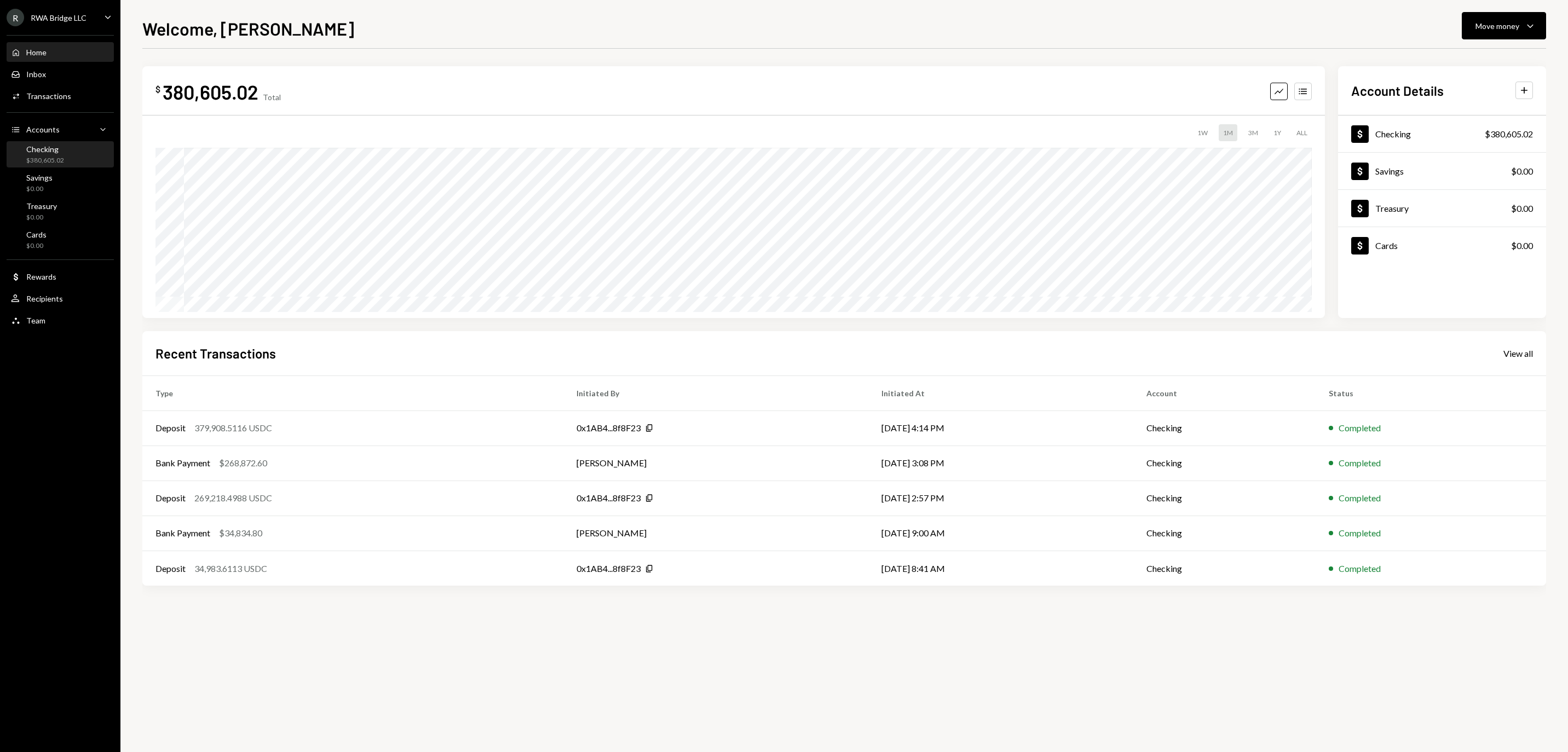
click at [64, 161] on div "$380,605.02" at bounding box center [45, 160] width 38 height 9
click at [1475, 20] on div "Move money" at bounding box center [1497, 26] width 44 height 12
click at [1451, 60] on div "Withdraw Send" at bounding box center [1487, 58] width 96 height 12
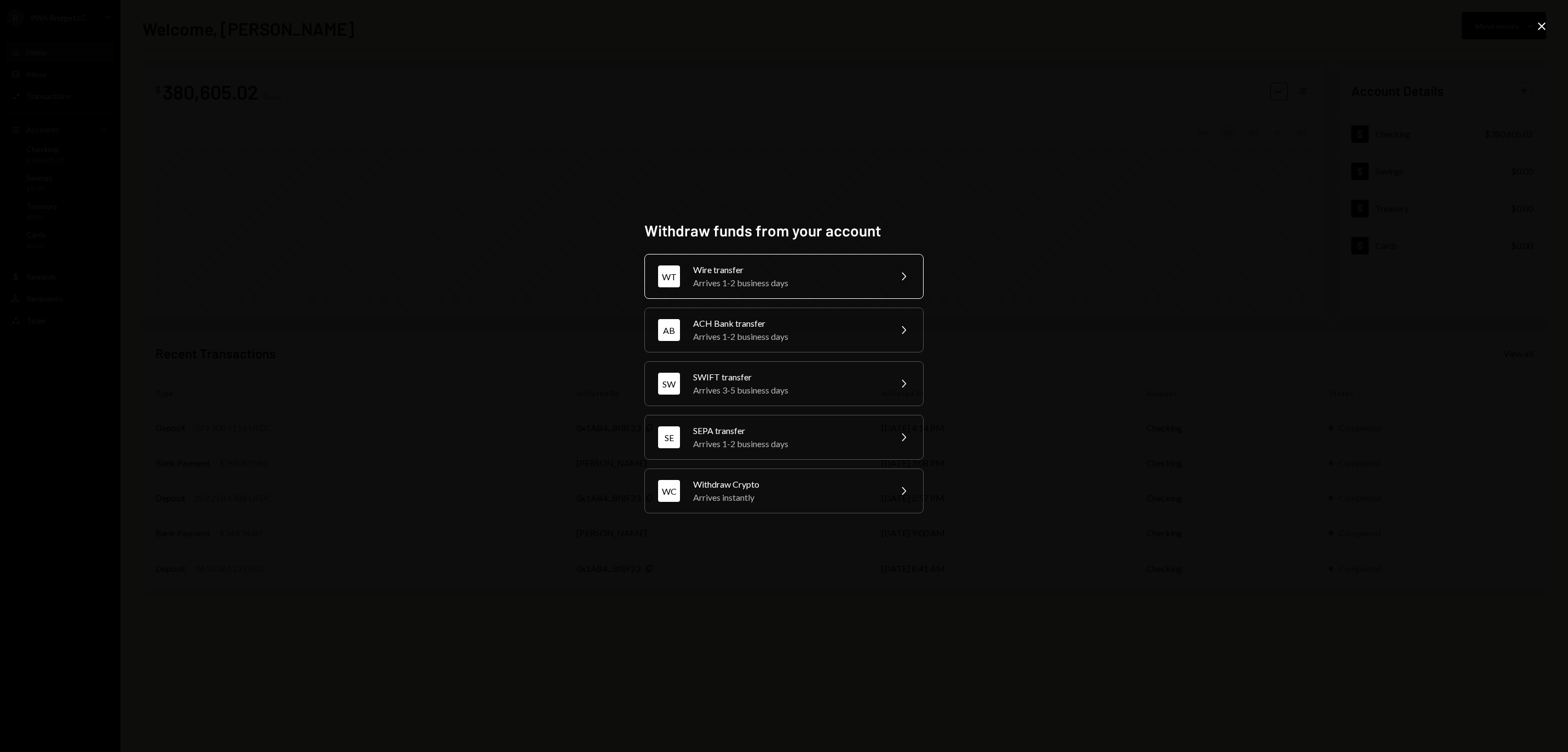
click at [773, 265] on div "Wire transfer" at bounding box center [788, 270] width 191 height 13
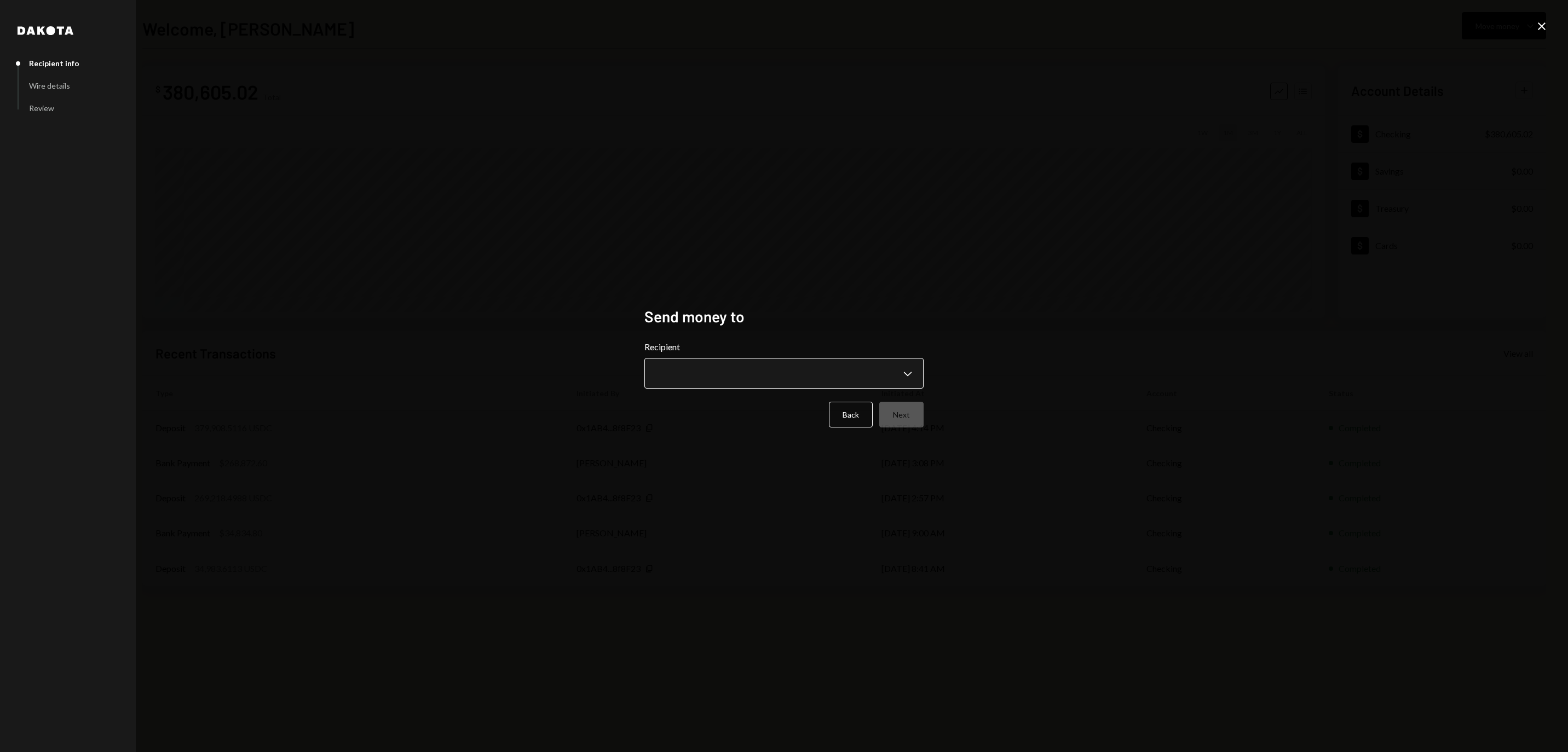
click at [740, 358] on button "Chevron Down" at bounding box center [784, 373] width 279 height 30
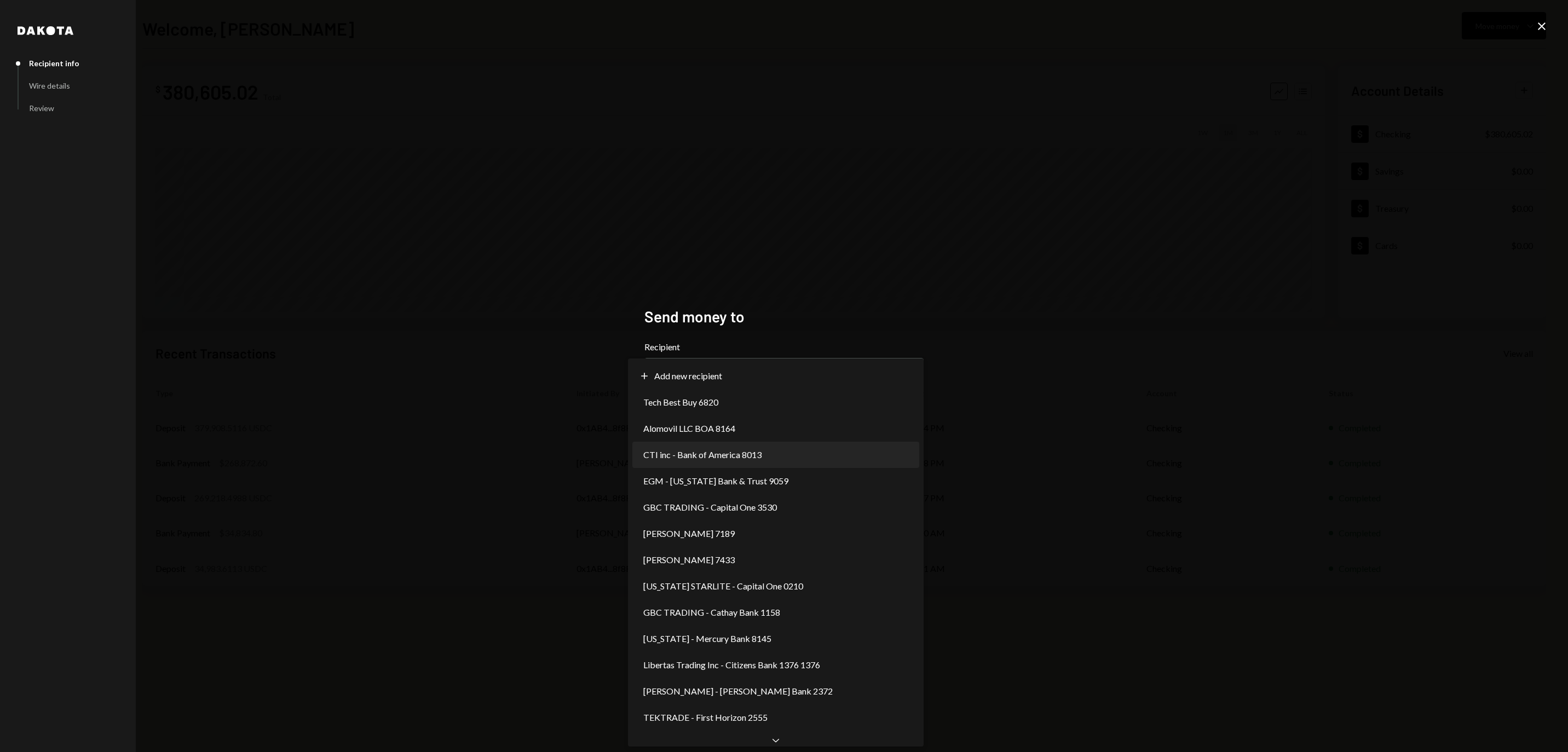
select select "**********"
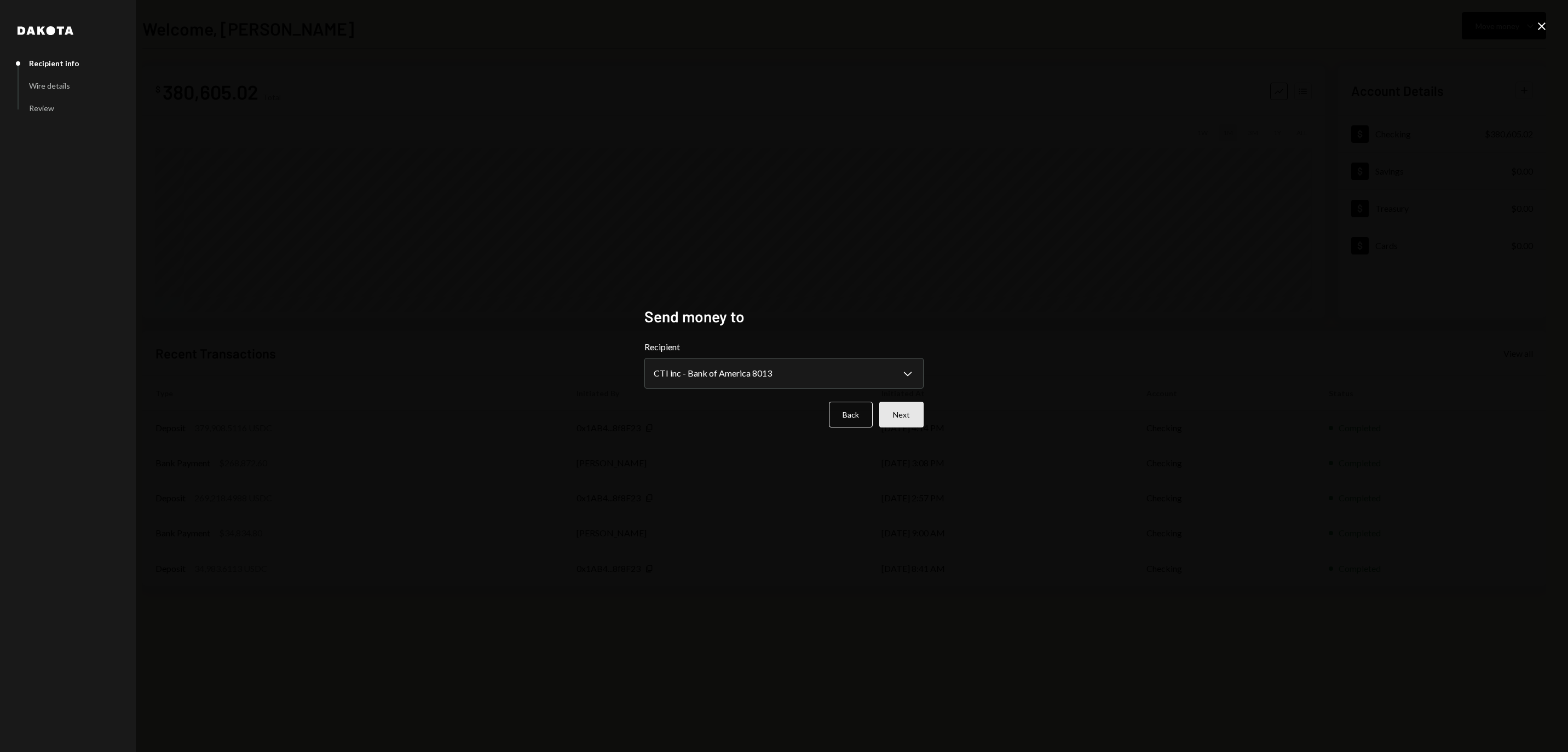
click at [902, 409] on button "Next" at bounding box center [901, 414] width 44 height 26
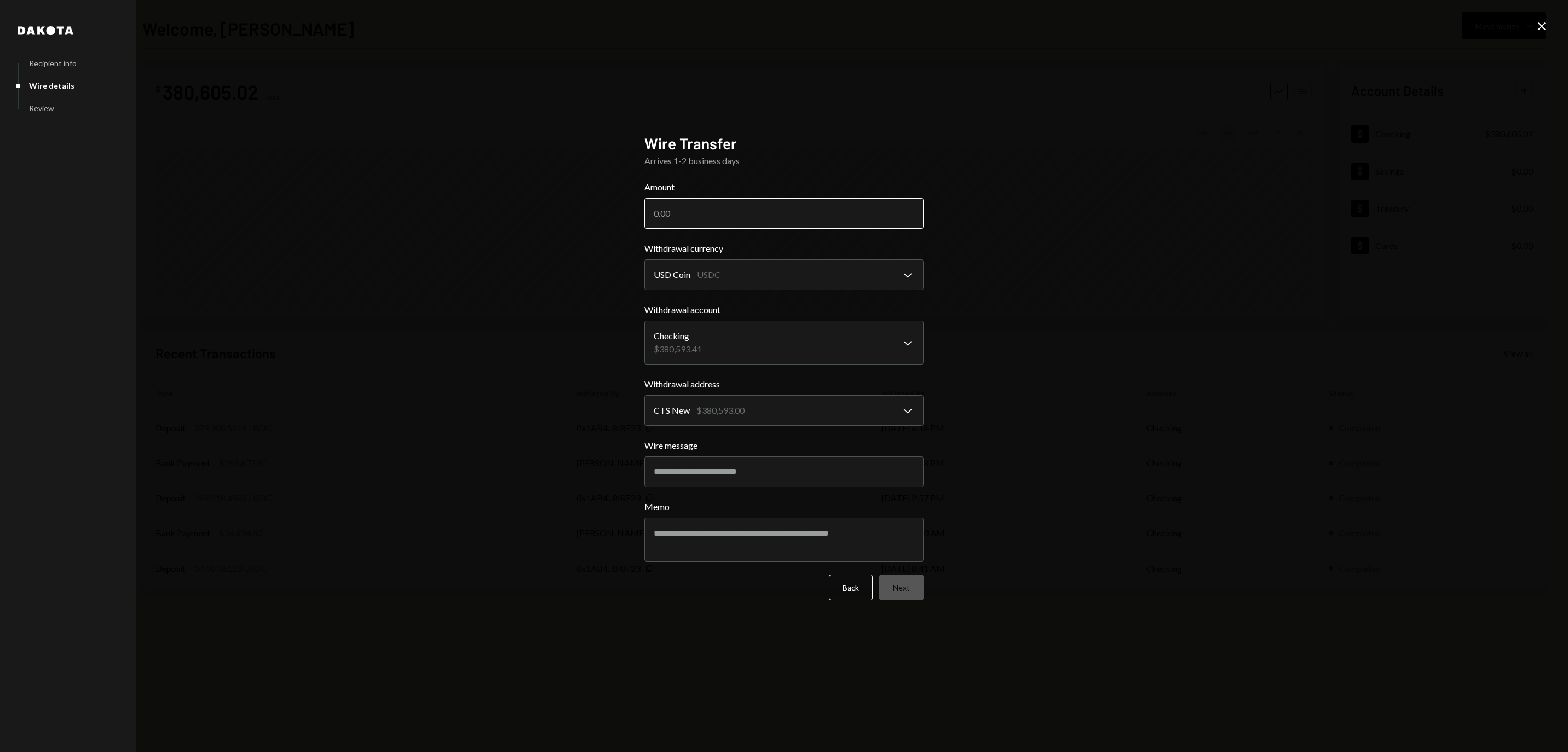
click at [727, 201] on input "Amount" at bounding box center [784, 214] width 279 height 30
paste input "379215.00"
type input "379215.00"
click at [913, 596] on button "Next" at bounding box center [901, 587] width 44 height 26
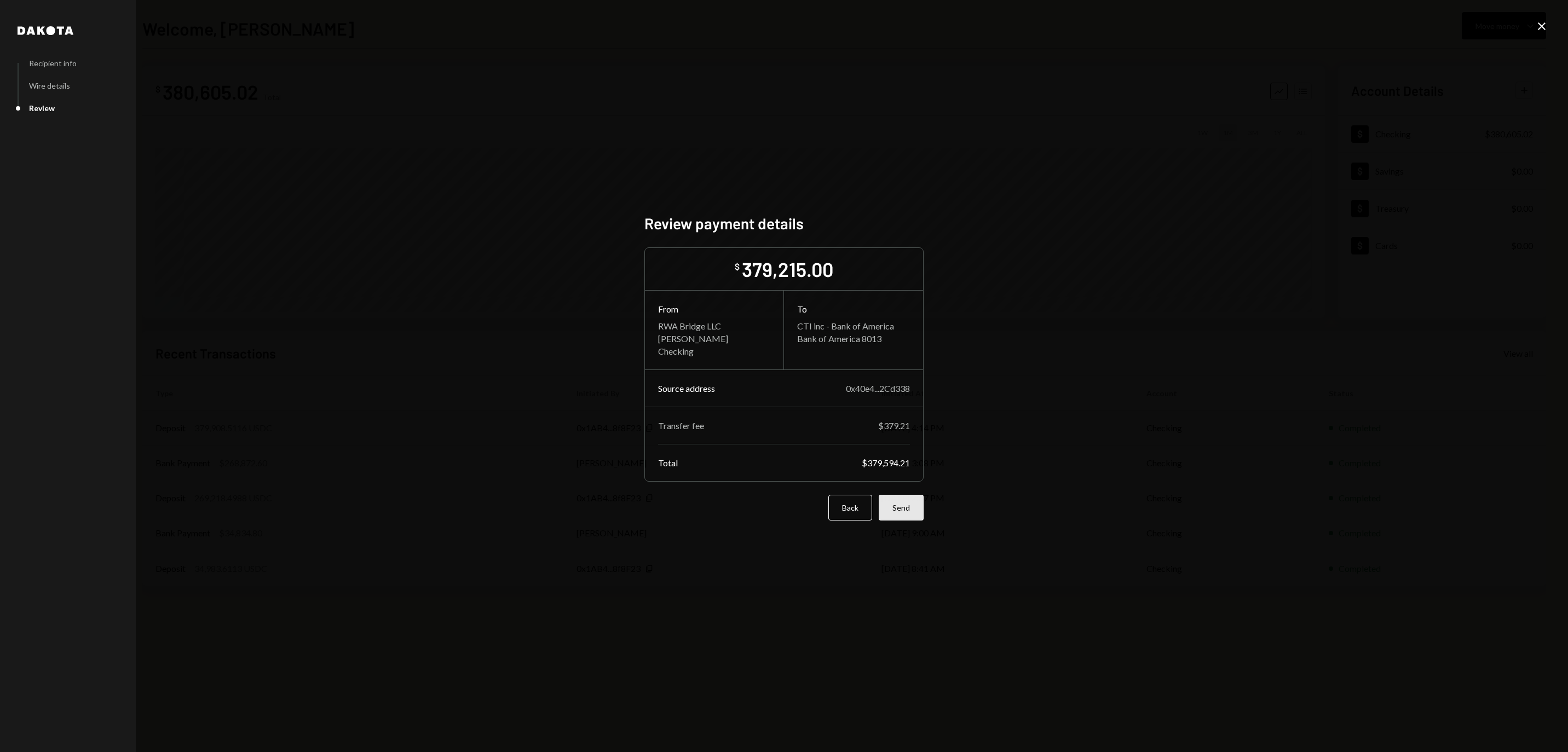
click at [917, 520] on button "Send" at bounding box center [901, 507] width 45 height 26
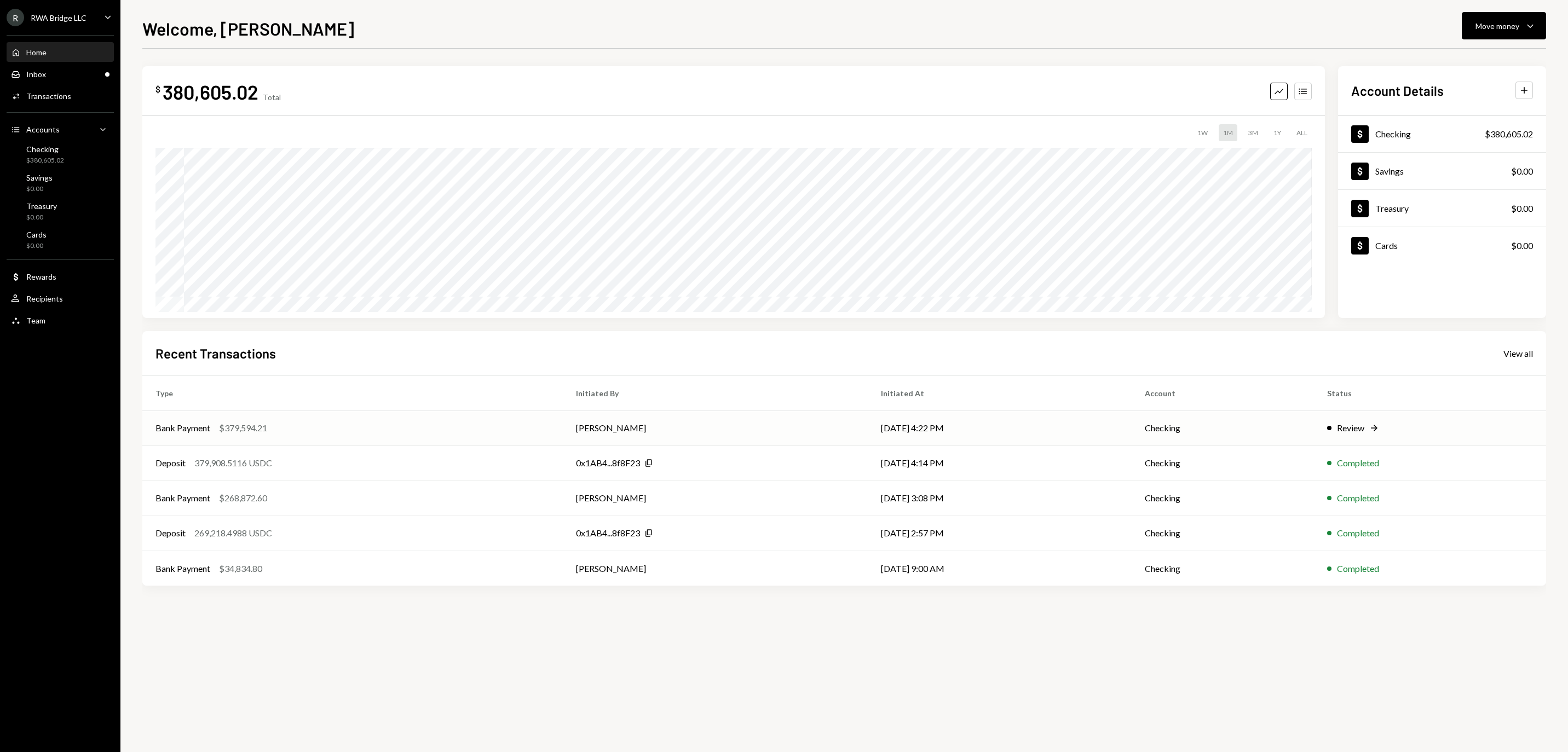
click at [852, 415] on td "[PERSON_NAME]" at bounding box center [715, 428] width 304 height 35
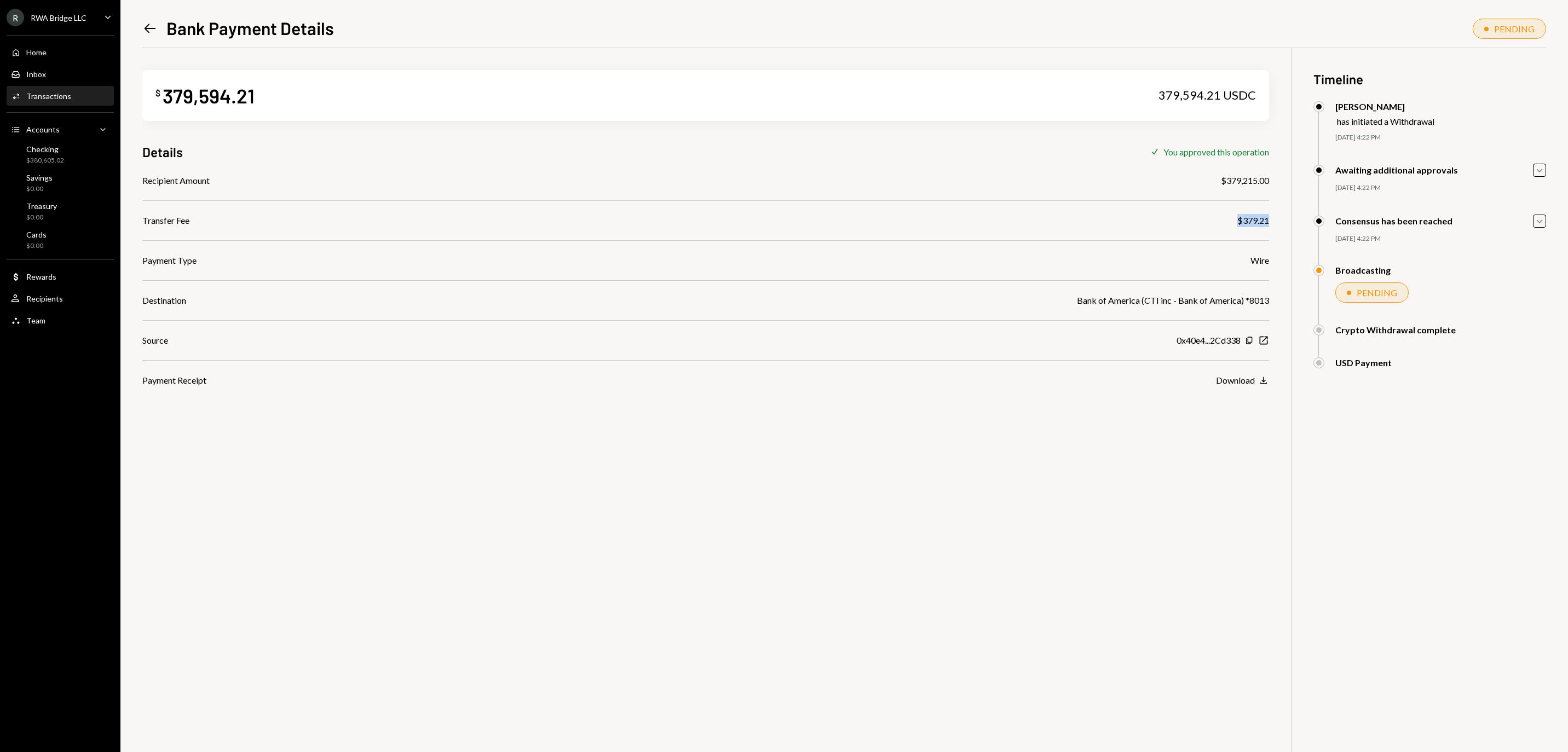
drag, startPoint x: 1272, startPoint y: 223, endPoint x: 1235, endPoint y: 225, distance: 37.1
click at [1235, 225] on div "$ 379,594.21 379,594.21 USDC Details Check You approved this operation Recipien…" at bounding box center [844, 424] width 1404 height 752
copy div "$379.21"
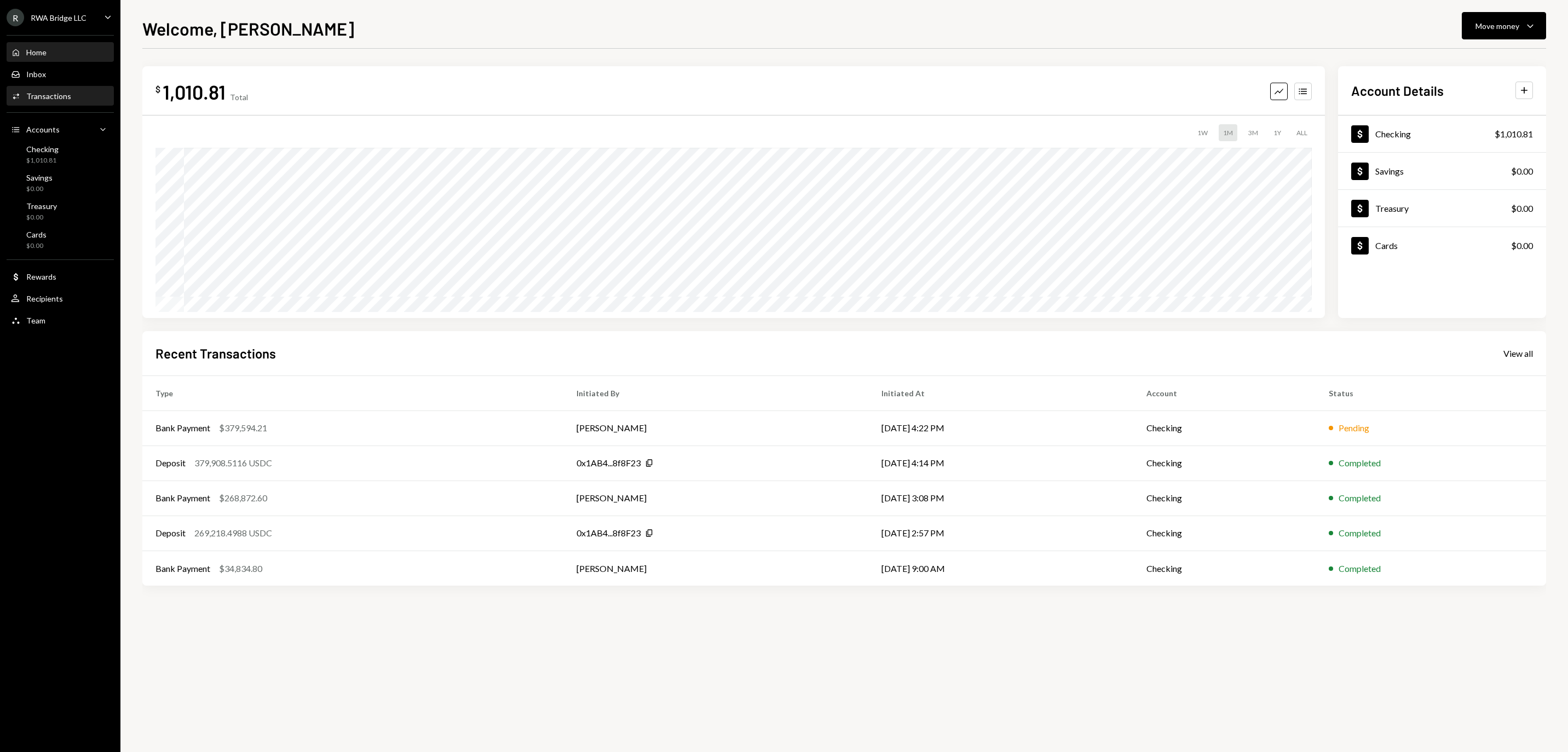
click at [71, 99] on div "Transactions" at bounding box center [49, 96] width 45 height 9
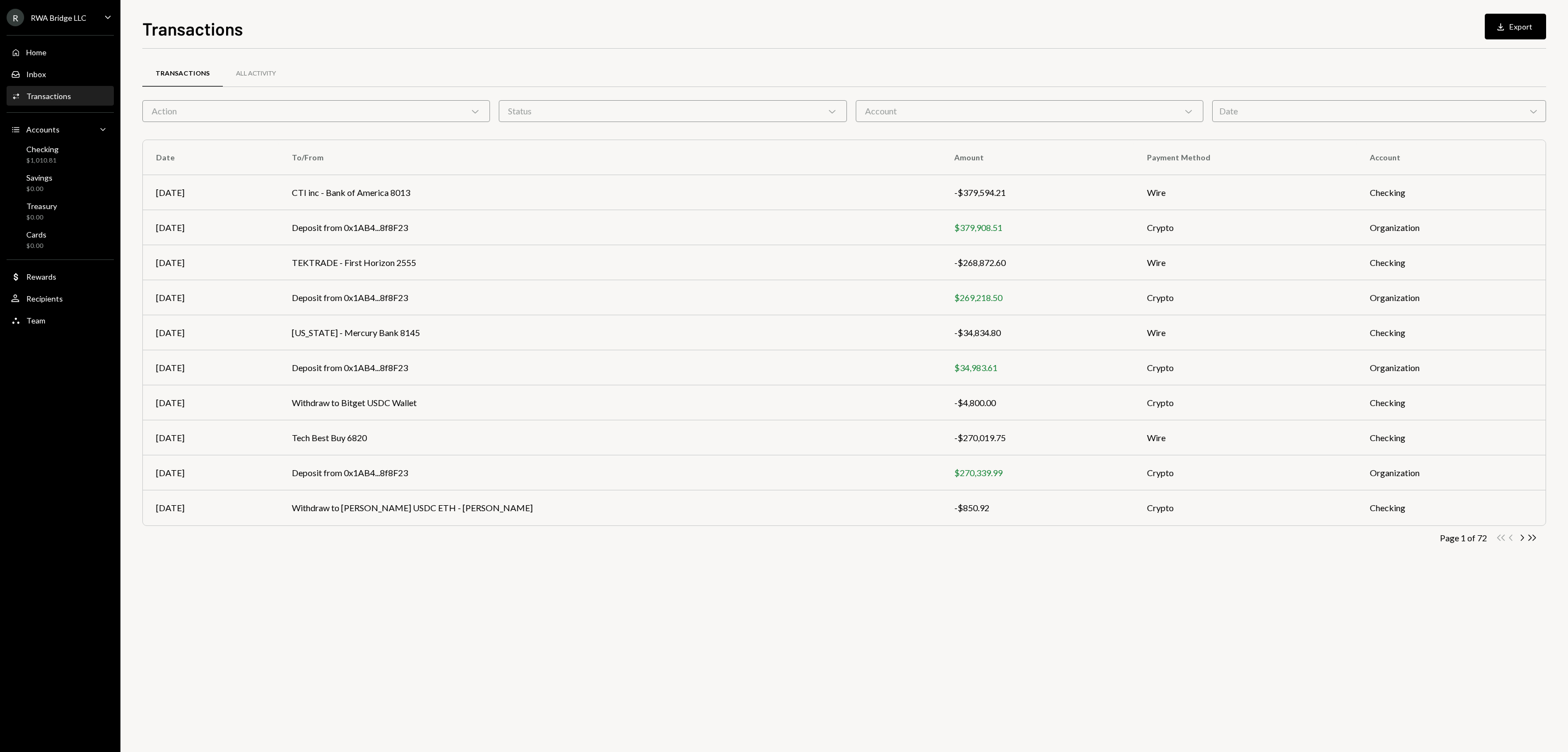
click at [329, 108] on div "Action Chevron Down" at bounding box center [316, 111] width 348 height 22
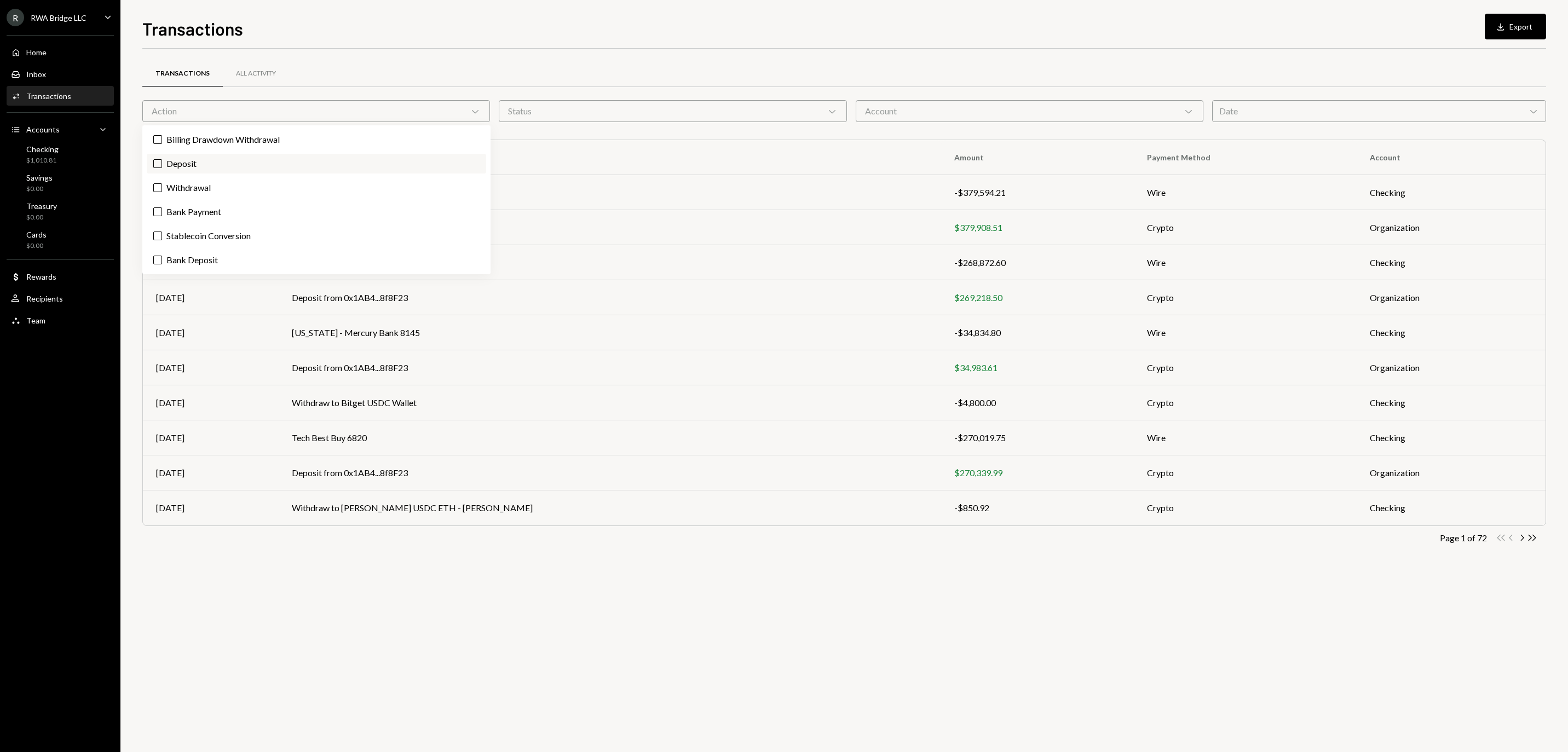
click at [256, 165] on label "Deposit" at bounding box center [317, 164] width 340 height 19
click at [162, 165] on button "Deposit" at bounding box center [158, 164] width 9 height 9
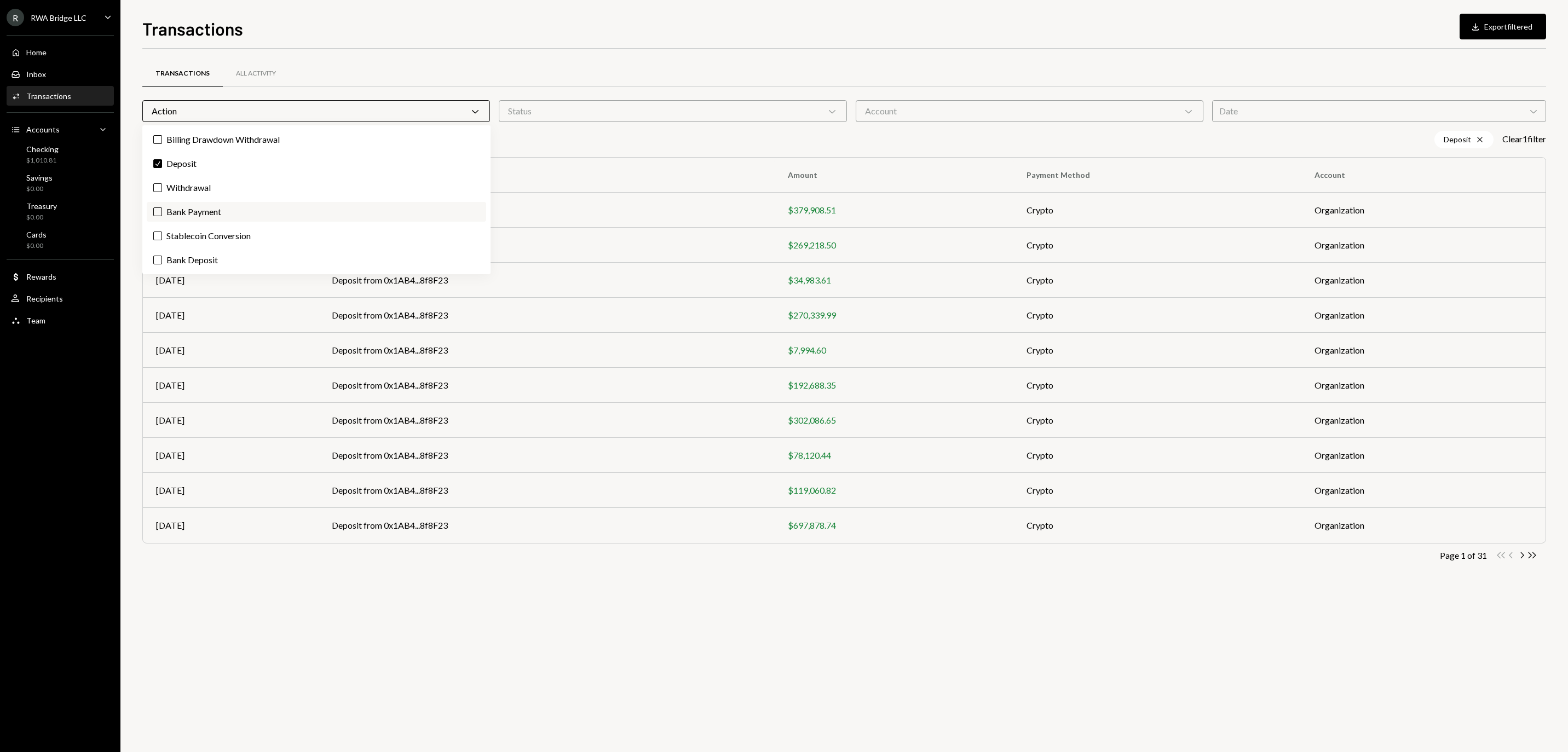
click at [255, 221] on label "Bank Payment" at bounding box center [317, 212] width 340 height 19
click at [162, 216] on button "Bank Payment" at bounding box center [158, 212] width 9 height 9
click at [1475, 22] on button "Download Export filtered" at bounding box center [1503, 26] width 86 height 26
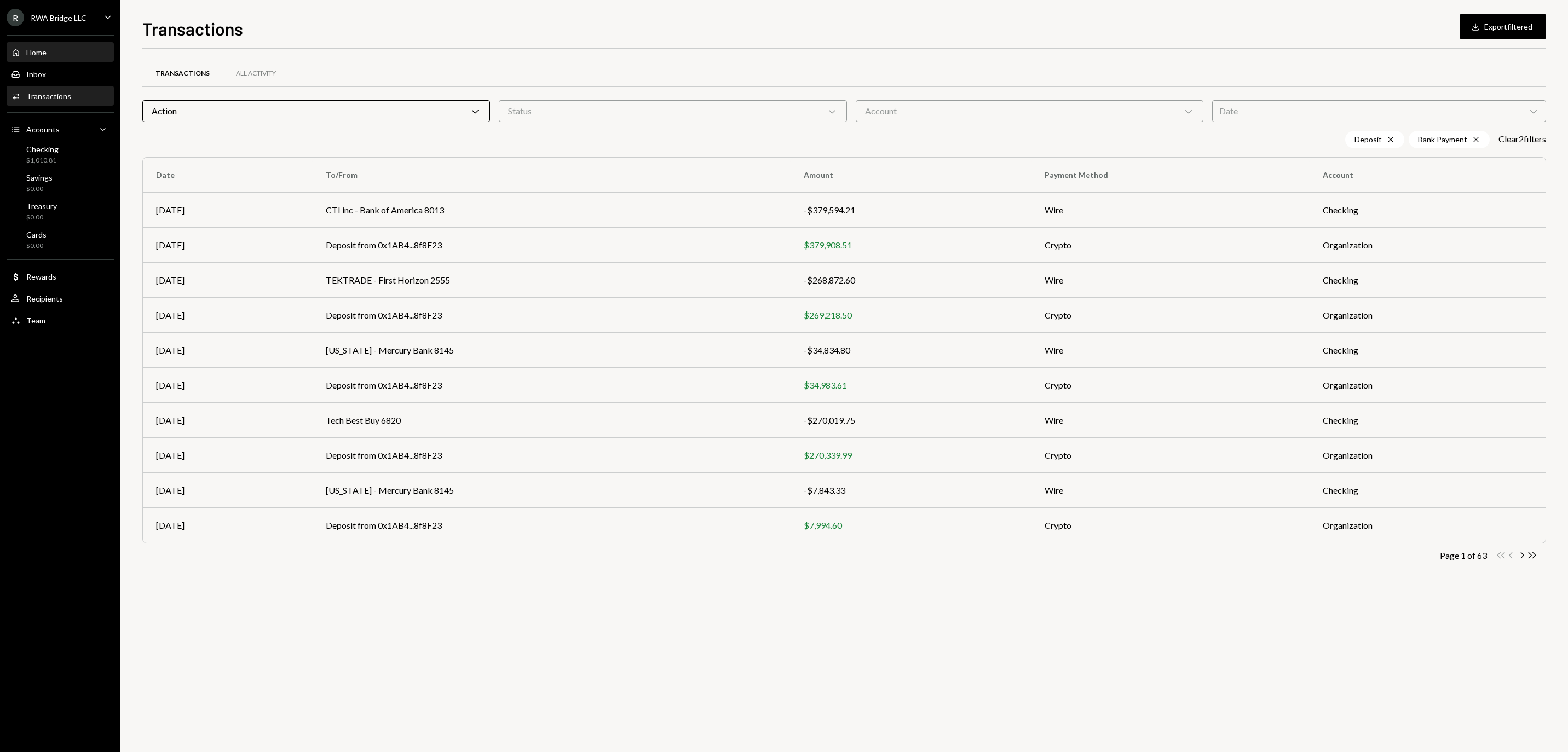
click at [82, 54] on div "Home Home" at bounding box center [60, 52] width 99 height 10
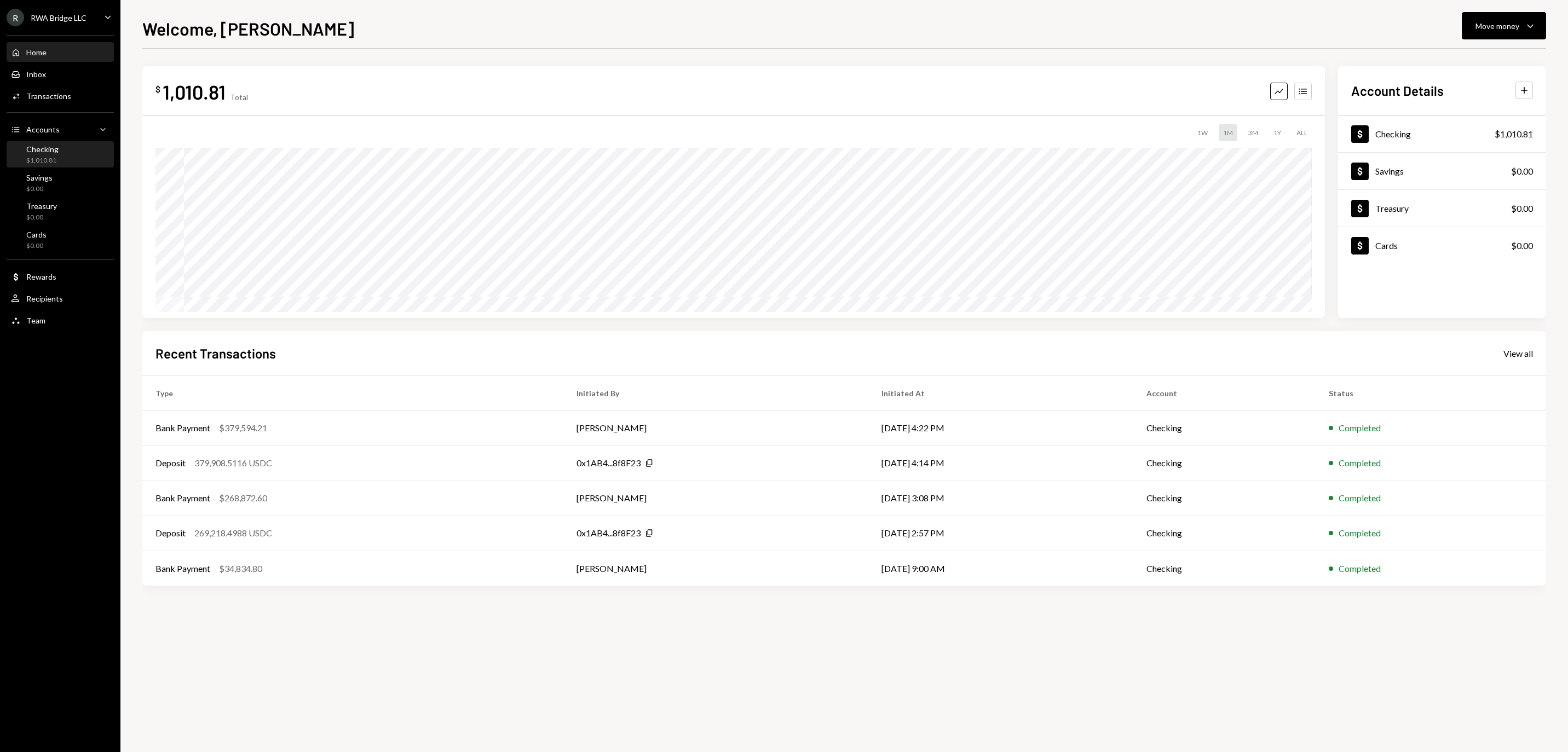
click at [58, 154] on div "Checking" at bounding box center [42, 148] width 32 height 9
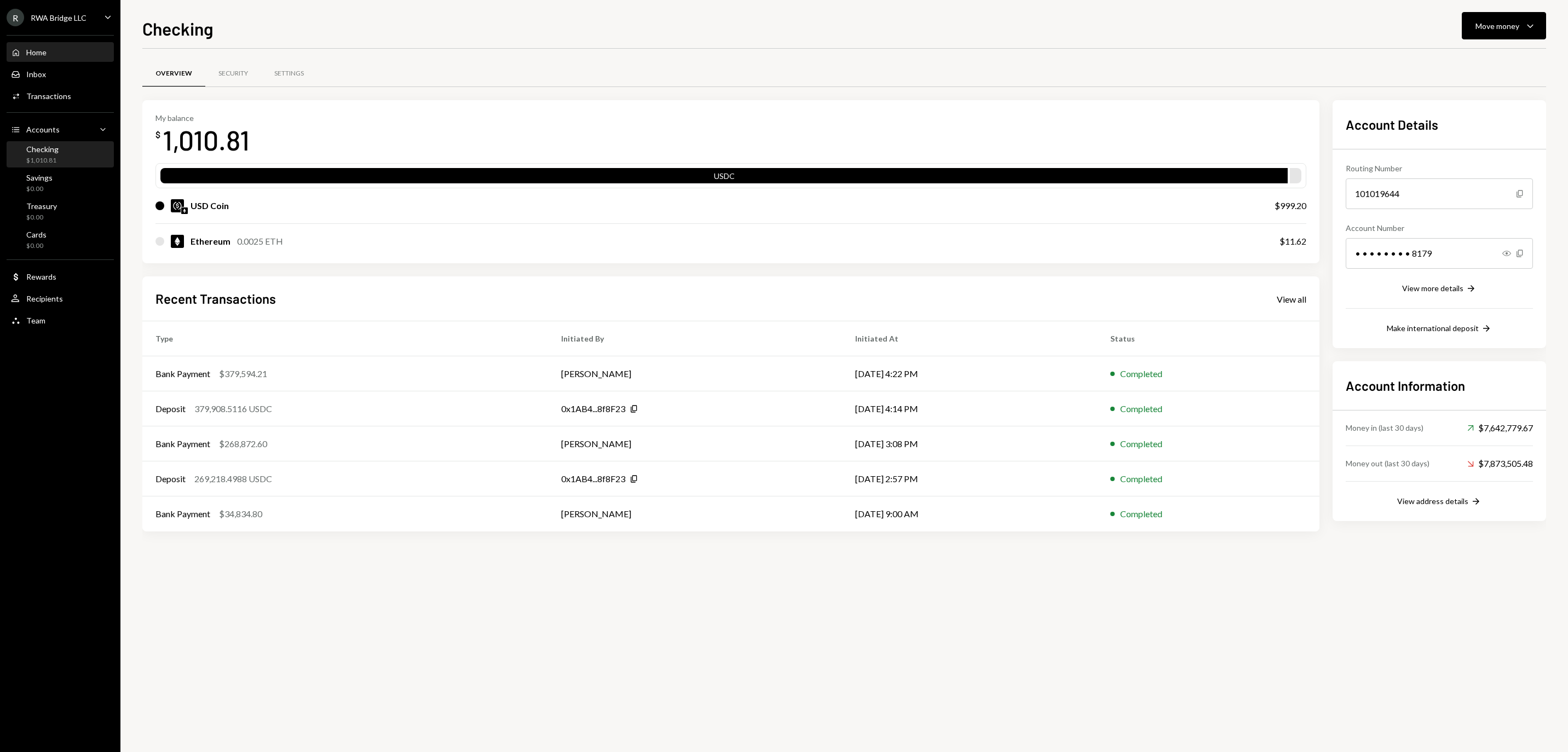
click at [63, 57] on div "Home Home" at bounding box center [60, 52] width 99 height 10
